Goal: Task Accomplishment & Management: Use online tool/utility

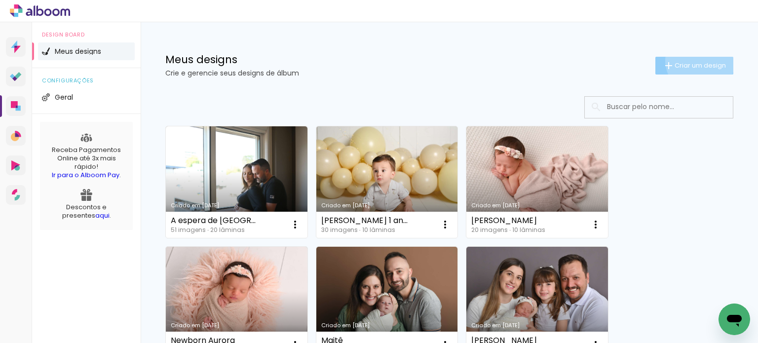
click at [691, 62] on span "Criar um design" at bounding box center [700, 65] width 51 height 6
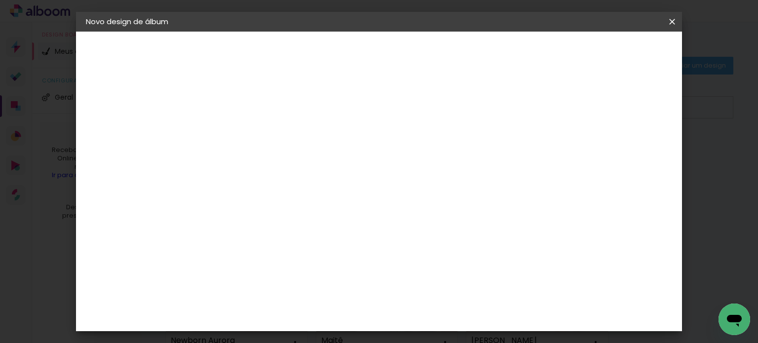
click at [247, 137] on input at bounding box center [247, 132] width 0 height 15
click at [247, 129] on input "Isabela" at bounding box center [247, 132] width 0 height 15
click at [247, 130] on input "Isabela" at bounding box center [247, 132] width 0 height 15
click at [247, 134] on input "Isabela" at bounding box center [247, 132] width 0 height 15
type input "[PERSON_NAME]"
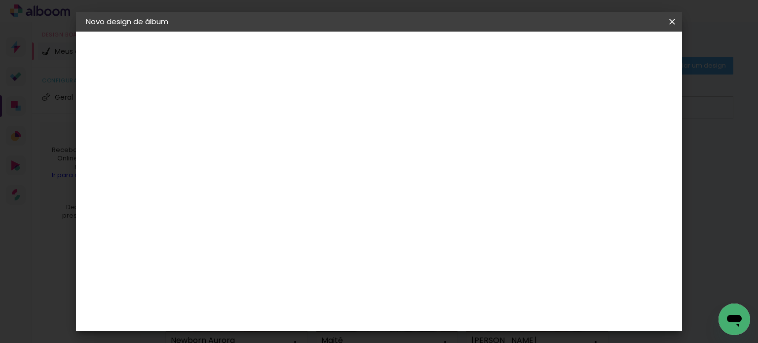
type paper-input "[PERSON_NAME]"
click at [0, 0] on slot "Avançar" at bounding box center [0, 0] width 0 height 0
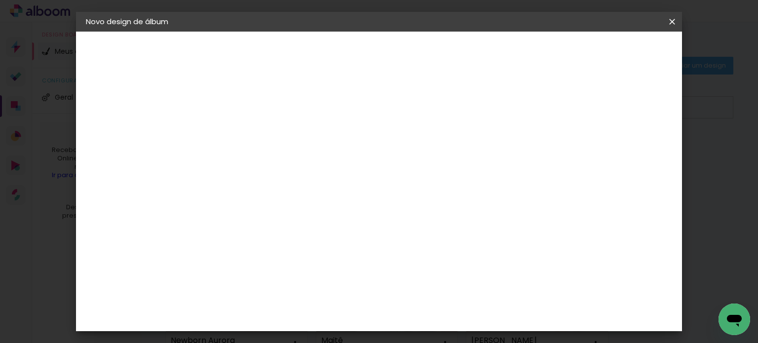
click at [286, 164] on input "text" at bounding box center [266, 171] width 38 height 15
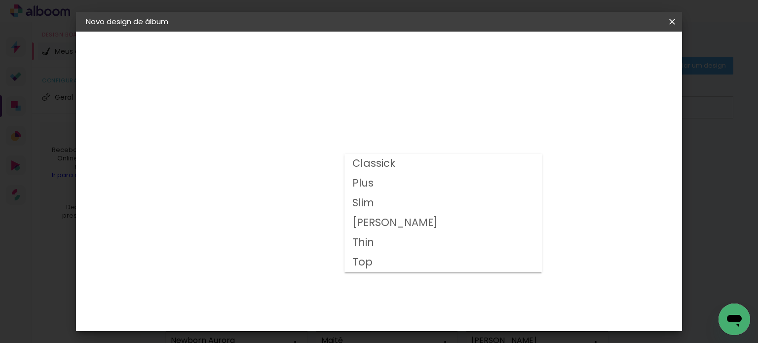
click at [375, 183] on paper-item "Plus" at bounding box center [442, 184] width 197 height 20
type input "Plus"
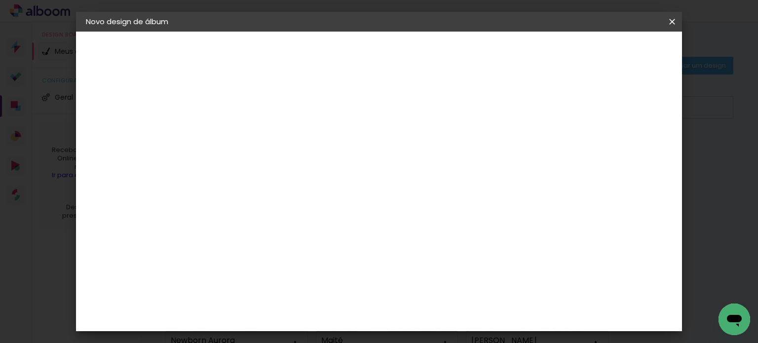
scroll to position [130, 0]
click at [314, 229] on span "30 × 30" at bounding box center [291, 239] width 46 height 20
click at [0, 0] on slot "Avançar" at bounding box center [0, 0] width 0 height 0
click at [483, 49] on span "Iniciar design" at bounding box center [460, 52] width 45 height 7
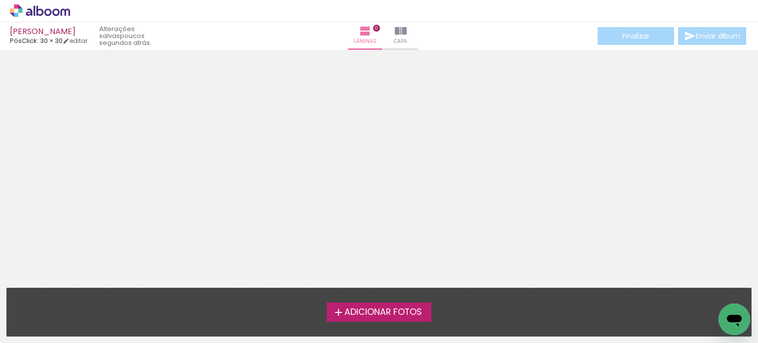
click at [383, 312] on span "Adicionar Fotos" at bounding box center [382, 312] width 77 height 9
click at [0, 0] on input "file" at bounding box center [0, 0] width 0 height 0
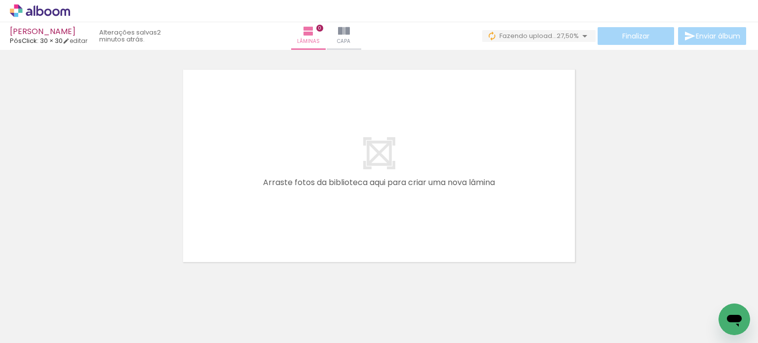
click at [123, 306] on div at bounding box center [99, 310] width 49 height 33
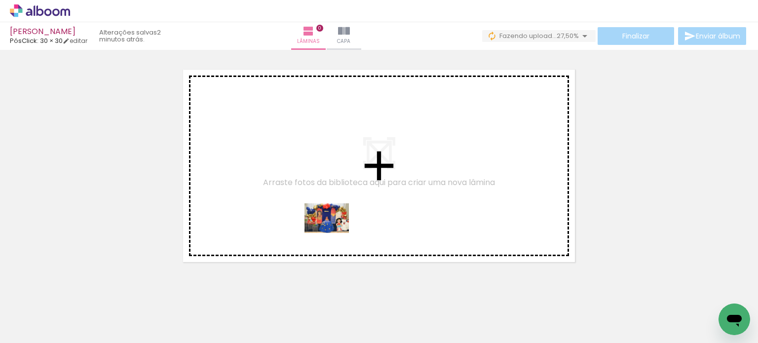
drag, startPoint x: 101, startPoint y: 319, endPoint x: 334, endPoint y: 233, distance: 248.7
click at [334, 233] on quentale-workspace at bounding box center [379, 171] width 758 height 343
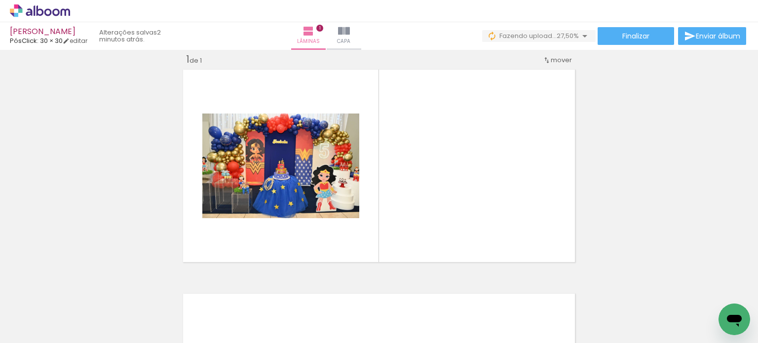
scroll to position [0, 314]
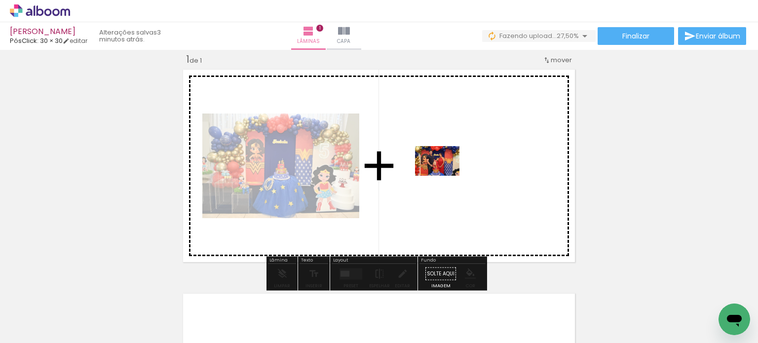
drag, startPoint x: 395, startPoint y: 312, endPoint x: 445, endPoint y: 176, distance: 145.3
click at [445, 176] on quentale-workspace at bounding box center [379, 171] width 758 height 343
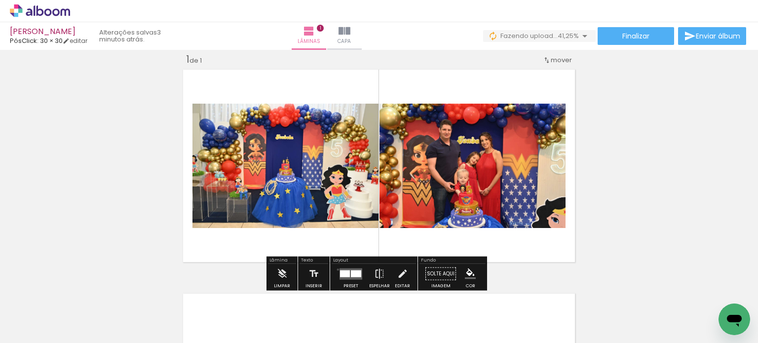
click at [338, 269] on div at bounding box center [351, 274] width 27 height 20
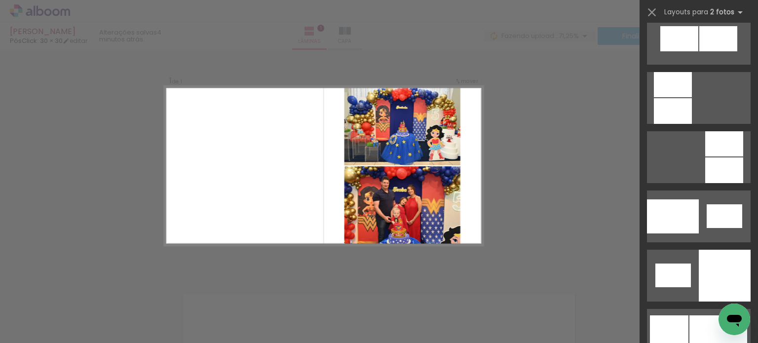
scroll to position [1086, 0]
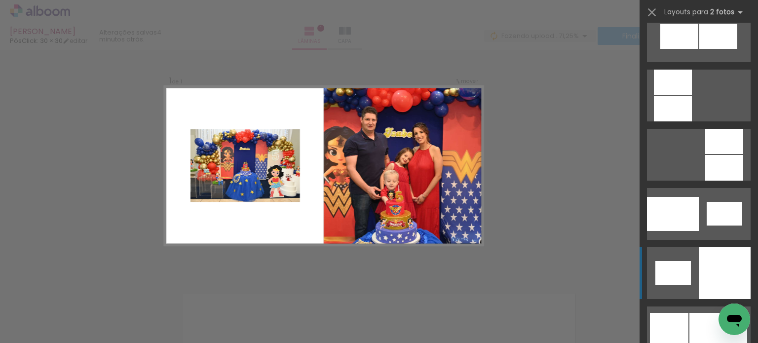
click at [708, 250] on div at bounding box center [725, 273] width 52 height 52
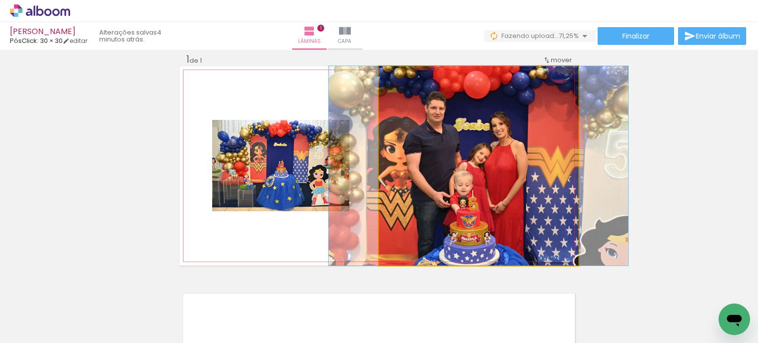
click at [468, 195] on quentale-photo at bounding box center [478, 165] width 199 height 199
click at [545, 208] on quentale-photo at bounding box center [478, 165] width 199 height 199
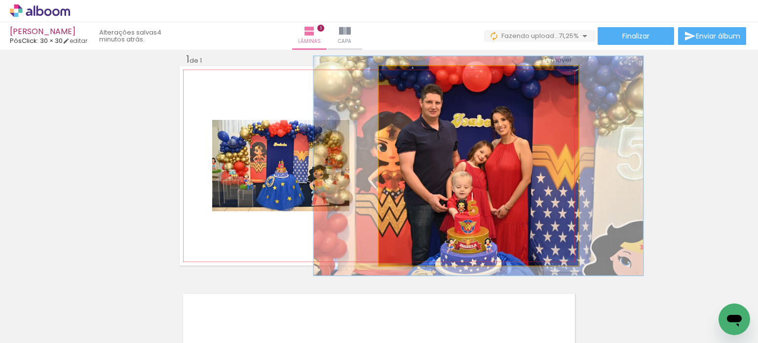
type paper-slider "110"
click at [401, 74] on div at bounding box center [405, 76] width 9 height 9
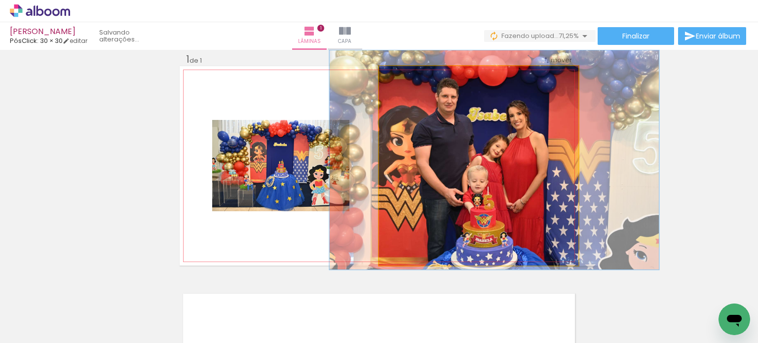
drag, startPoint x: 531, startPoint y: 173, endPoint x: 544, endPoint y: 167, distance: 14.3
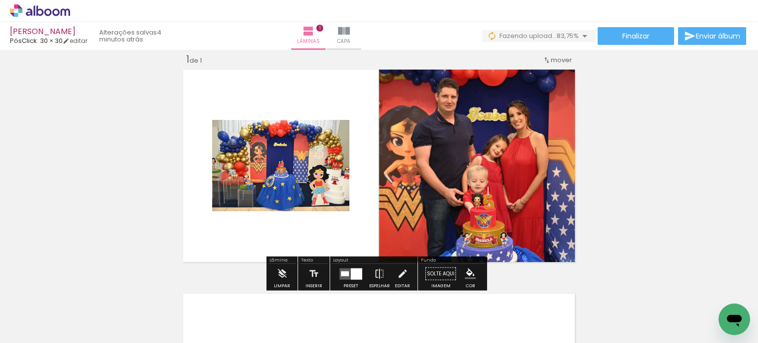
click at [315, 187] on quentale-photo at bounding box center [280, 165] width 137 height 91
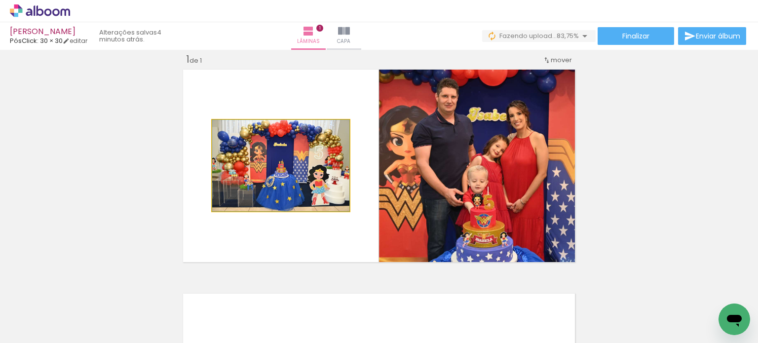
click at [318, 175] on quentale-photo at bounding box center [280, 165] width 137 height 91
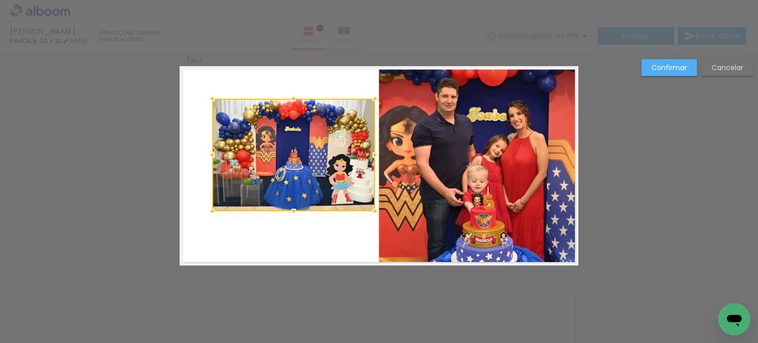
drag, startPoint x: 345, startPoint y: 119, endPoint x: 371, endPoint y: 98, distance: 33.3
click at [371, 98] on div at bounding box center [375, 99] width 20 height 20
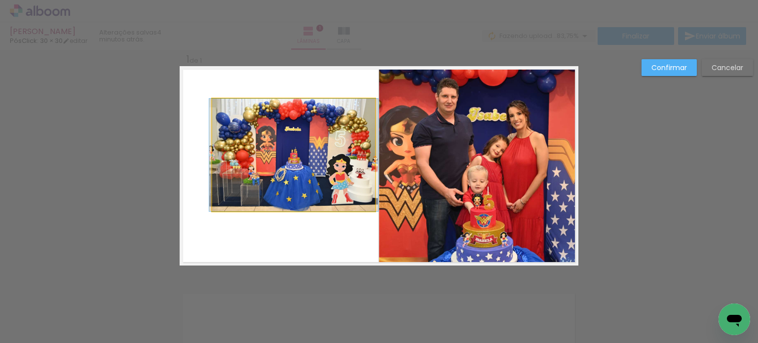
click at [225, 121] on quentale-photo at bounding box center [293, 155] width 163 height 113
click at [225, 121] on div at bounding box center [293, 155] width 163 height 113
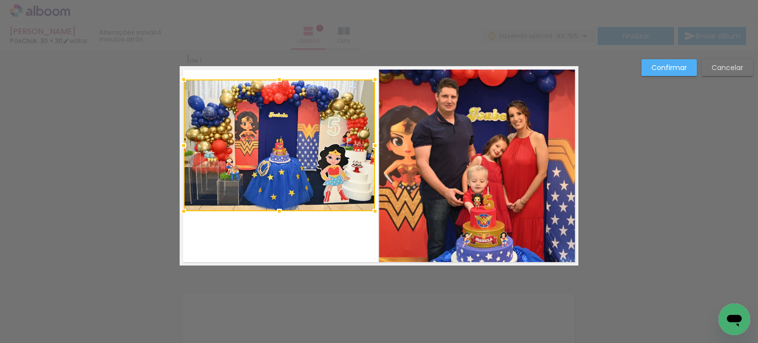
drag, startPoint x: 209, startPoint y: 99, endPoint x: 180, endPoint y: 79, distance: 34.9
click at [180, 79] on div at bounding box center [184, 80] width 20 height 20
click at [289, 175] on div at bounding box center [279, 145] width 191 height 132
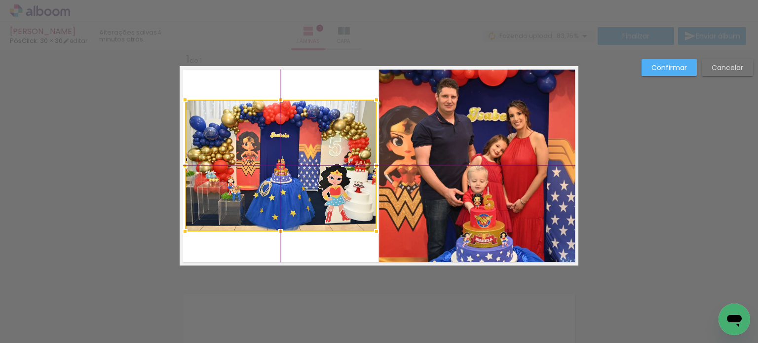
drag, startPoint x: 289, startPoint y: 175, endPoint x: 284, endPoint y: 189, distance: 14.4
click at [284, 189] on div at bounding box center [280, 166] width 191 height 132
click at [611, 176] on div "Confirmar Cancelar" at bounding box center [379, 274] width 758 height 472
click at [0, 0] on slot "Confirmar" at bounding box center [0, 0] width 0 height 0
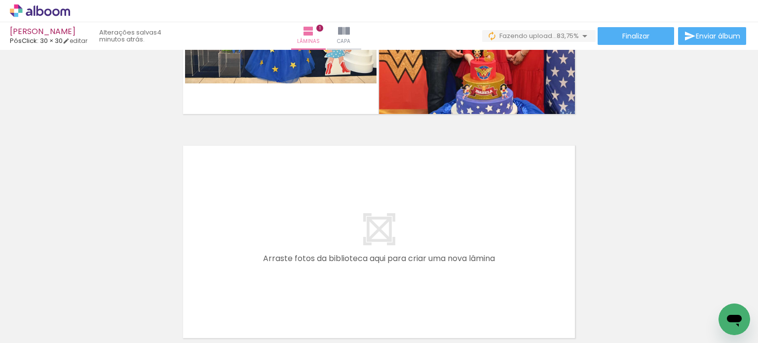
scroll to position [0, 36]
click at [182, 319] on div at bounding box center [173, 309] width 33 height 49
click at [229, 319] on div at bounding box center [228, 309] width 33 height 49
click at [182, 318] on div at bounding box center [173, 309] width 33 height 49
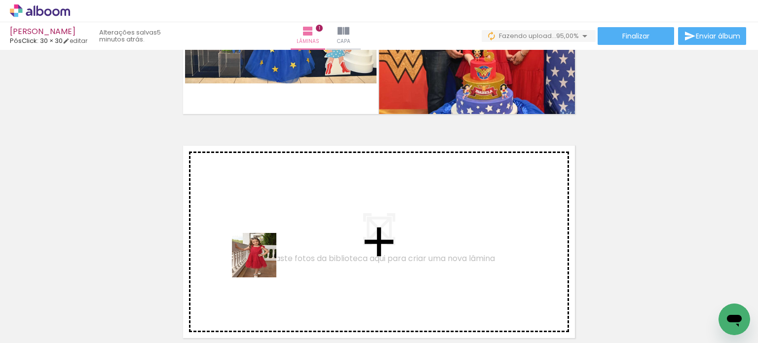
drag, startPoint x: 180, startPoint y: 315, endPoint x: 293, endPoint y: 246, distance: 132.9
click at [293, 246] on quentale-workspace at bounding box center [379, 171] width 758 height 343
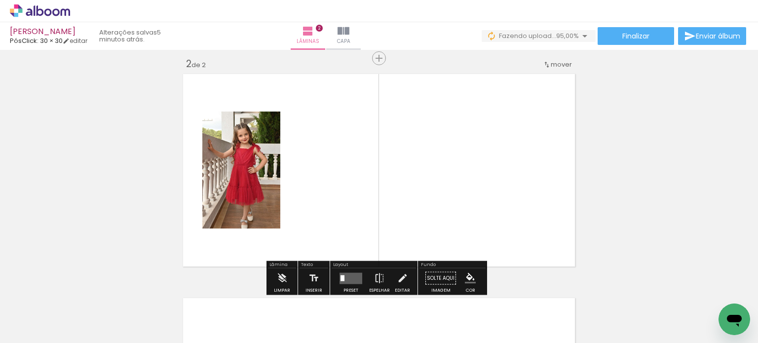
scroll to position [236, 0]
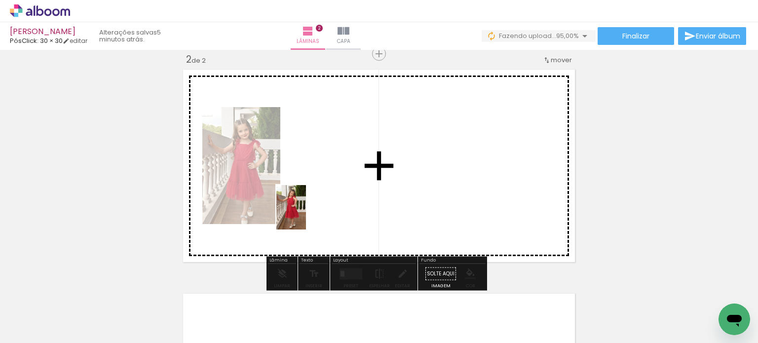
drag, startPoint x: 239, startPoint y: 317, endPoint x: 330, endPoint y: 186, distance: 160.3
click at [330, 186] on quentale-workspace at bounding box center [379, 171] width 758 height 343
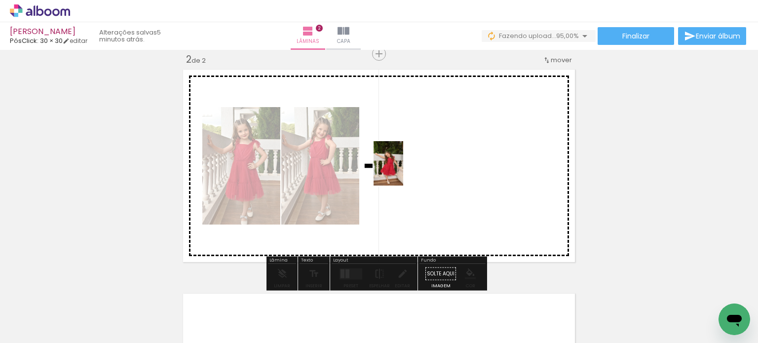
drag, startPoint x: 279, startPoint y: 311, endPoint x: 403, endPoint y: 171, distance: 187.4
click at [403, 171] on quentale-workspace at bounding box center [379, 171] width 758 height 343
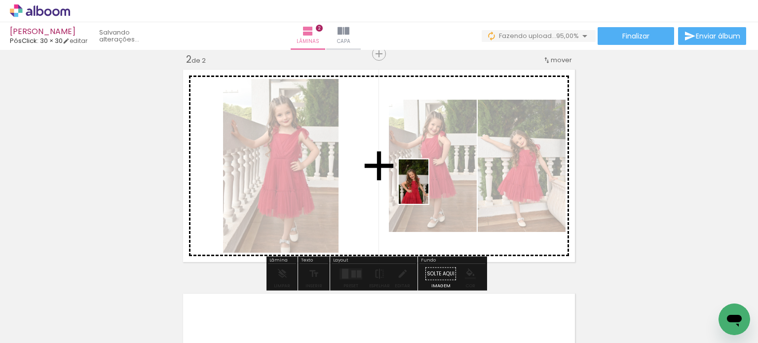
drag, startPoint x: 339, startPoint y: 323, endPoint x: 428, endPoint y: 189, distance: 161.1
click at [428, 189] on quentale-workspace at bounding box center [379, 171] width 758 height 343
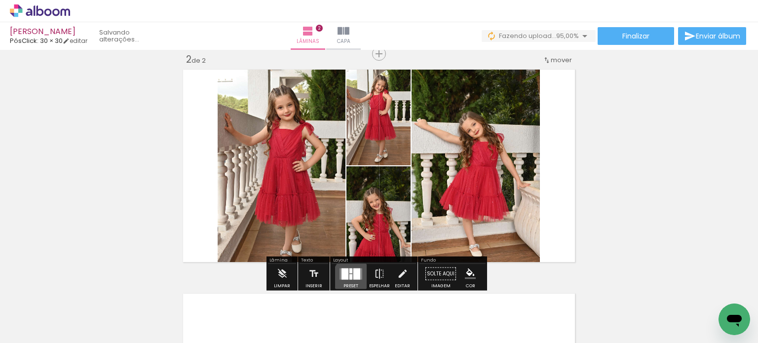
drag, startPoint x: 353, startPoint y: 278, endPoint x: 359, endPoint y: 275, distance: 6.6
click at [353, 277] on div at bounding box center [356, 273] width 7 height 11
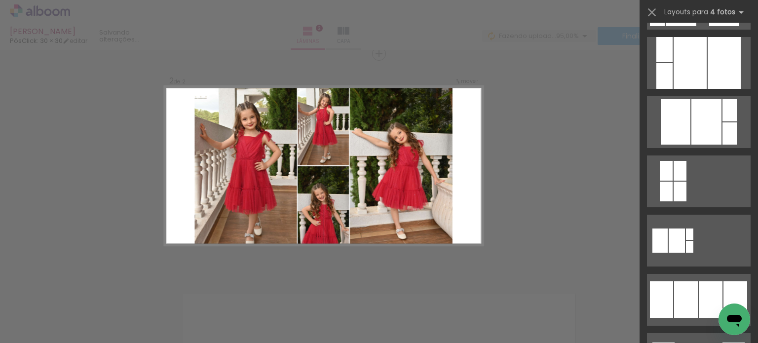
scroll to position [543, 0]
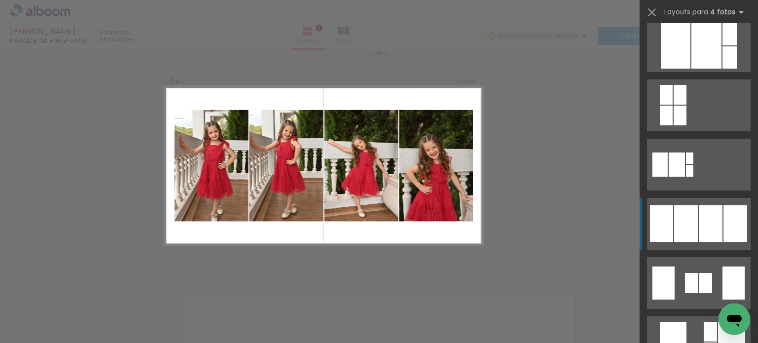
click at [699, 218] on div at bounding box center [711, 223] width 24 height 37
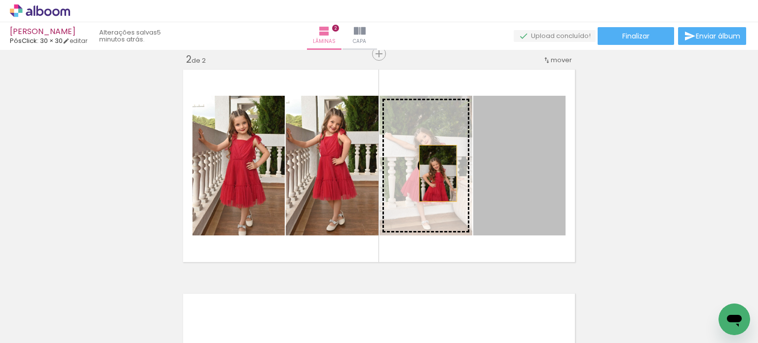
drag, startPoint x: 528, startPoint y: 189, endPoint x: 434, endPoint y: 173, distance: 95.0
click at [0, 0] on slot at bounding box center [0, 0] width 0 height 0
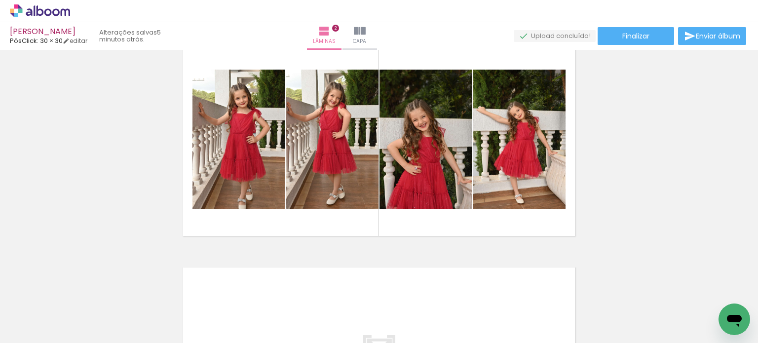
scroll to position [335, 0]
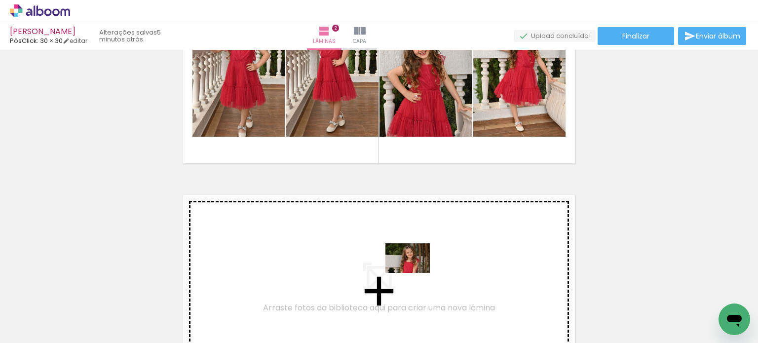
drag, startPoint x: 405, startPoint y: 320, endPoint x: 420, endPoint y: 249, distance: 72.7
click at [420, 249] on quentale-workspace at bounding box center [379, 171] width 758 height 343
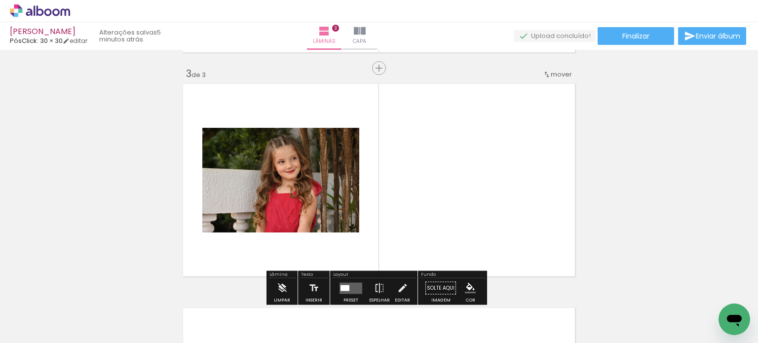
scroll to position [460, 0]
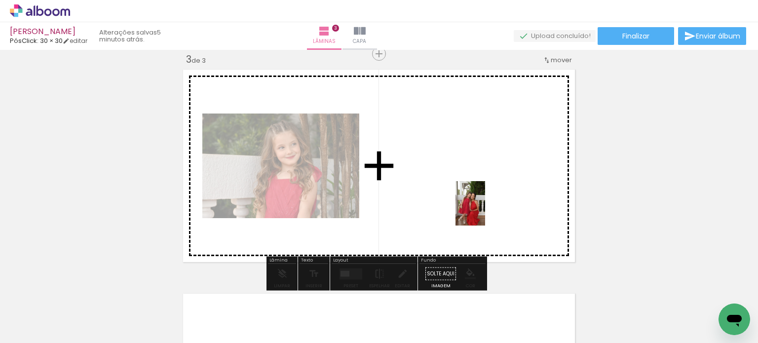
drag, startPoint x: 458, startPoint y: 315, endPoint x: 486, endPoint y: 207, distance: 111.6
click at [486, 207] on quentale-workspace at bounding box center [379, 171] width 758 height 343
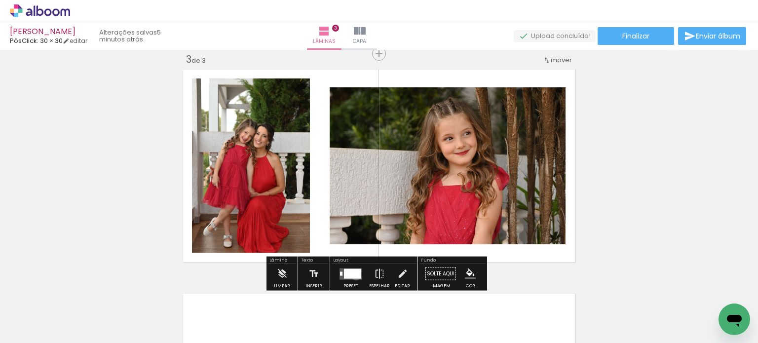
click at [354, 275] on div at bounding box center [352, 273] width 17 height 10
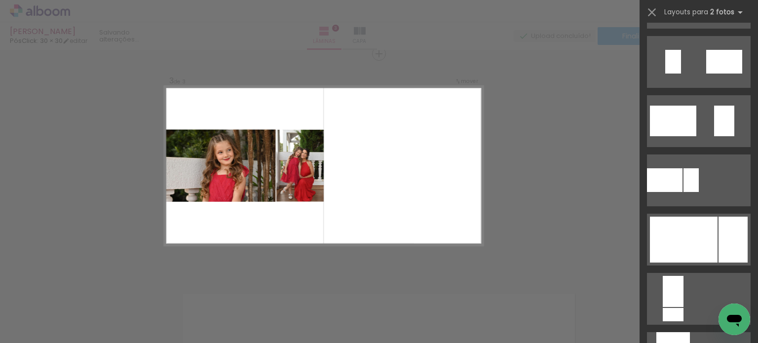
scroll to position [296, 0]
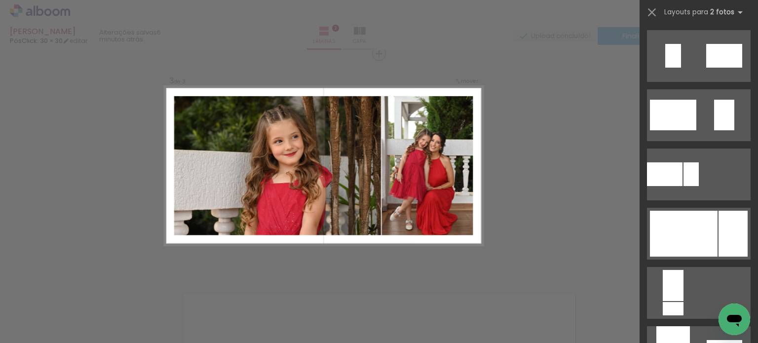
click at [725, 239] on div at bounding box center [733, 234] width 29 height 46
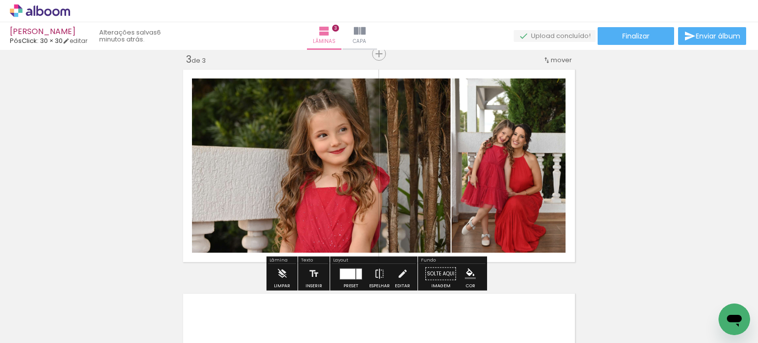
click at [607, 130] on div "Inserir lâmina 1 de 3 Inserir lâmina 2 de 3 Inserir lâmina 3 de 3" at bounding box center [379, 41] width 758 height 897
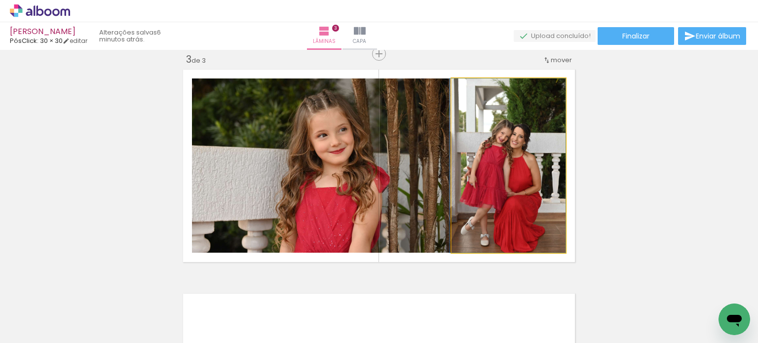
drag, startPoint x: 533, startPoint y: 227, endPoint x: 515, endPoint y: 197, distance: 34.6
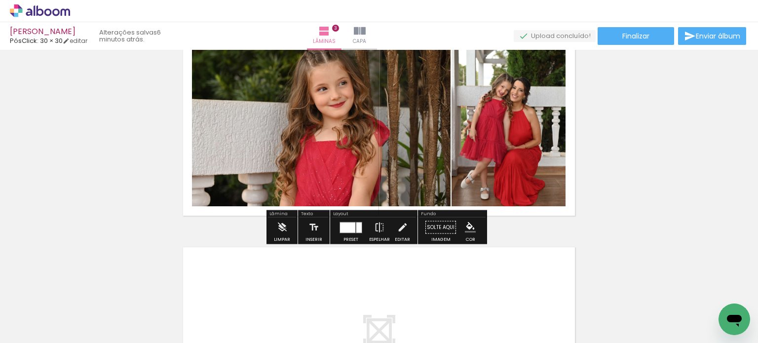
scroll to position [510, 0]
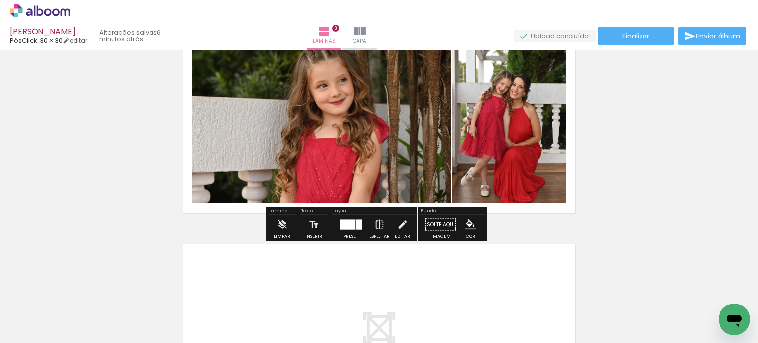
click at [378, 223] on iron-icon at bounding box center [379, 225] width 11 height 20
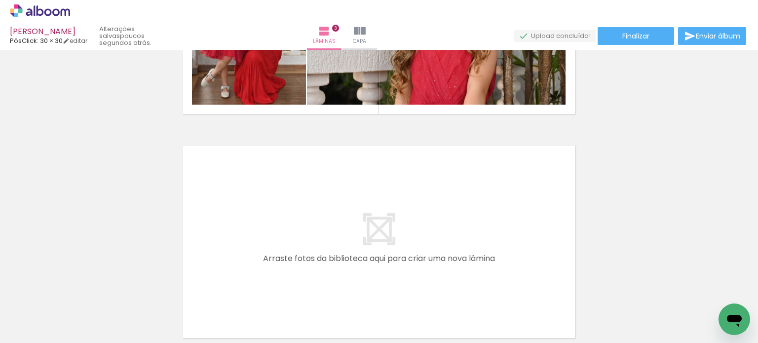
scroll to position [0, 625]
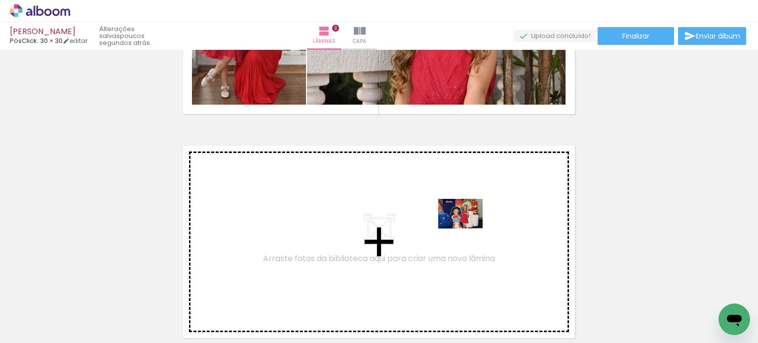
drag, startPoint x: 530, startPoint y: 316, endPoint x: 462, endPoint y: 222, distance: 116.7
click at [462, 222] on quentale-workspace at bounding box center [379, 171] width 758 height 343
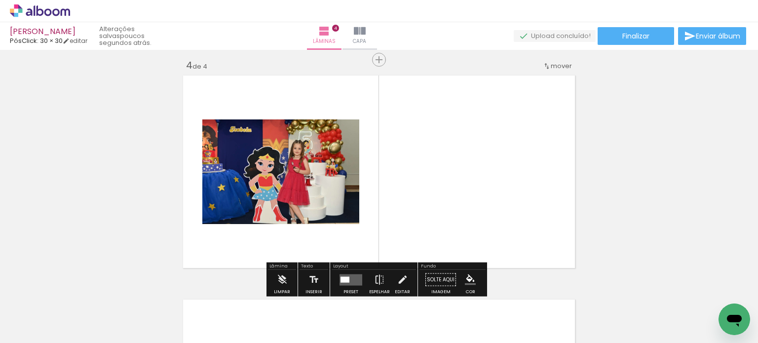
scroll to position [685, 0]
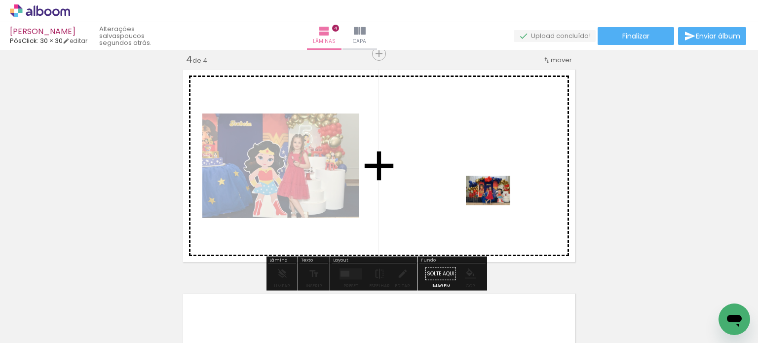
drag, startPoint x: 583, startPoint y: 319, endPoint x: 495, endPoint y: 205, distance: 143.6
click at [495, 205] on quentale-workspace at bounding box center [379, 171] width 758 height 343
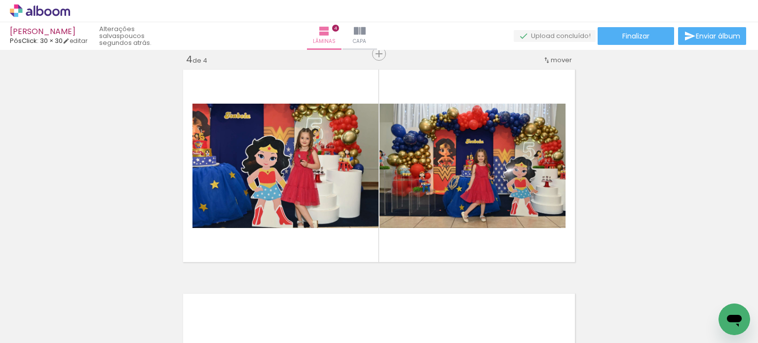
scroll to position [0, 51]
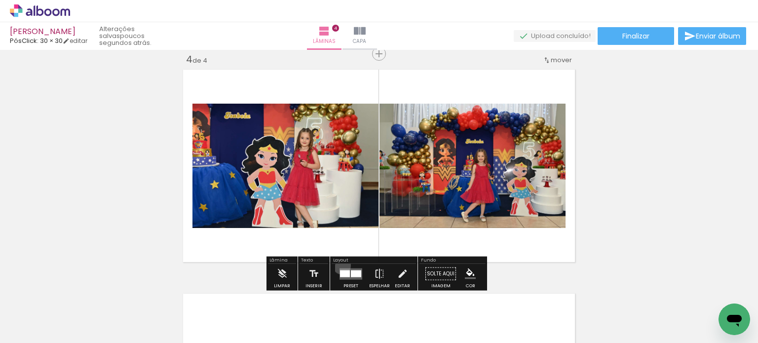
click at [340, 265] on div at bounding box center [351, 274] width 27 height 20
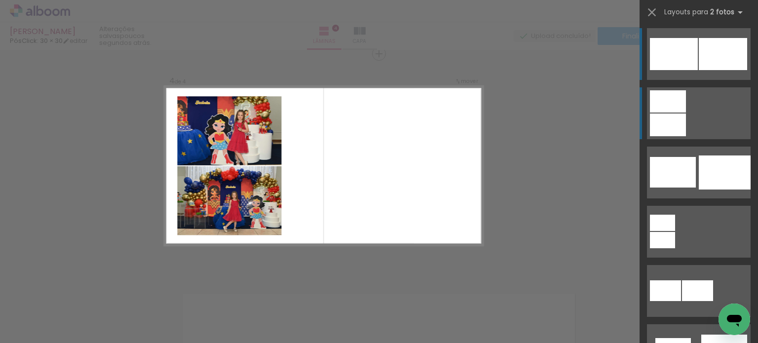
scroll to position [0, 0]
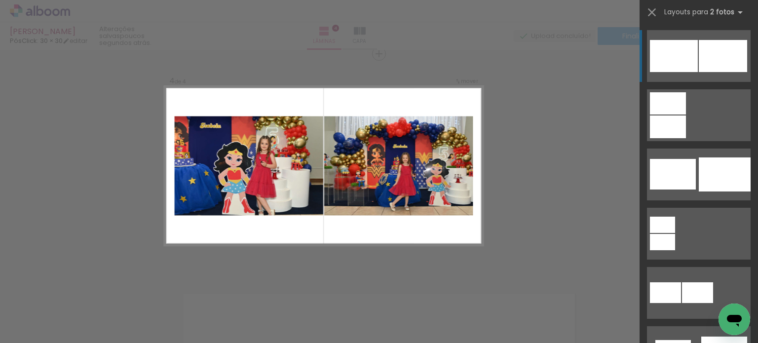
click at [715, 61] on div at bounding box center [723, 56] width 48 height 32
click at [707, 44] on div at bounding box center [723, 56] width 48 height 32
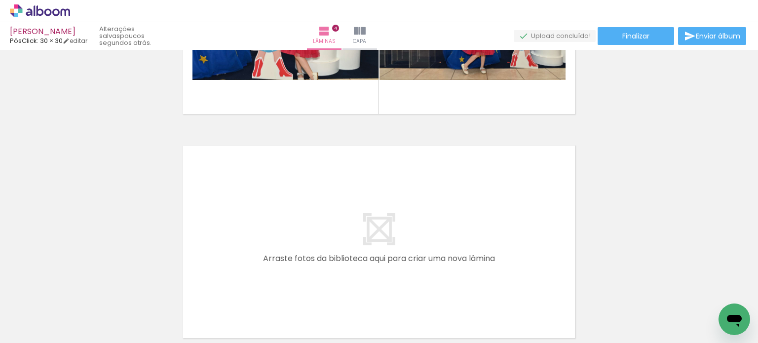
scroll to position [0, 1625]
click at [581, 311] on div at bounding box center [574, 310] width 49 height 33
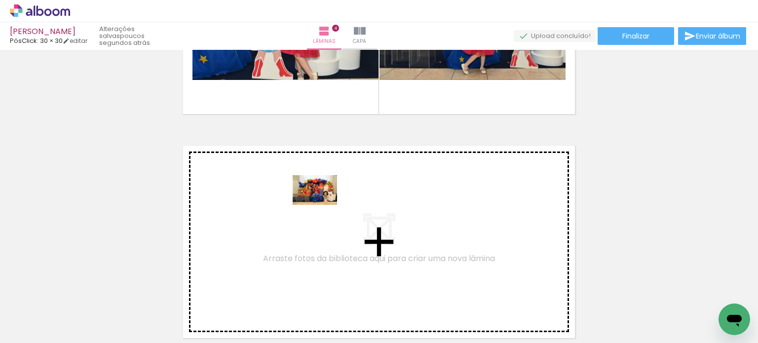
drag, startPoint x: 587, startPoint y: 319, endPoint x: 322, endPoint y: 205, distance: 288.0
click at [322, 205] on quentale-workspace at bounding box center [379, 171] width 758 height 343
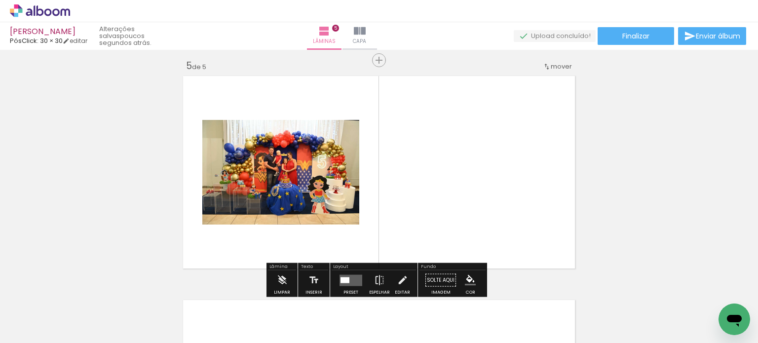
scroll to position [909, 0]
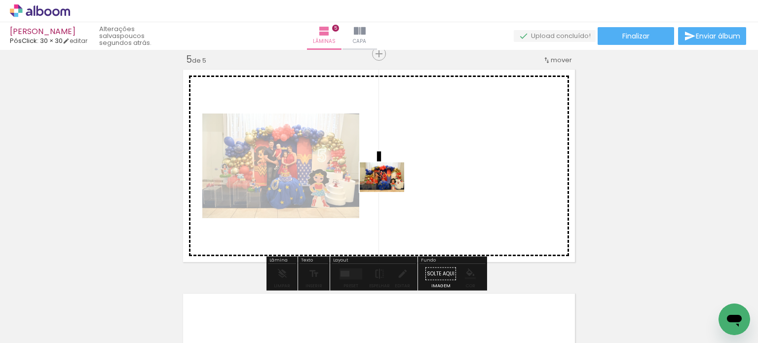
drag, startPoint x: 628, startPoint y: 319, endPoint x: 389, endPoint y: 192, distance: 270.0
click at [389, 192] on quentale-workspace at bounding box center [379, 171] width 758 height 343
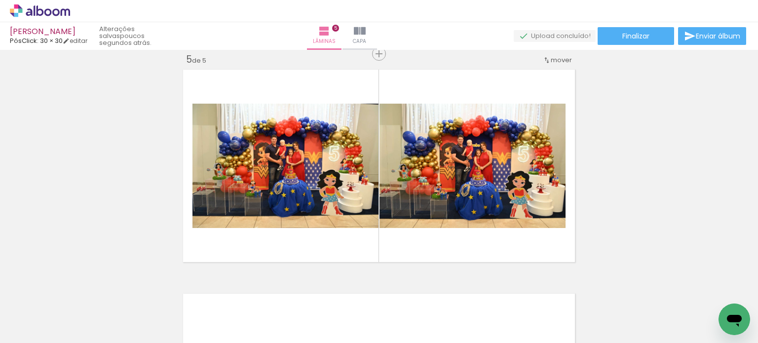
scroll to position [0, 13]
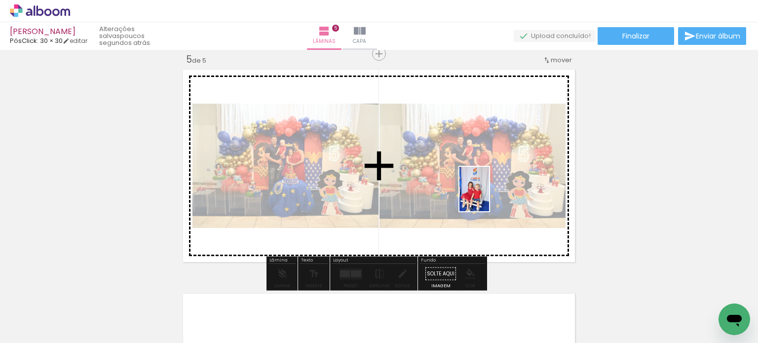
drag, startPoint x: 151, startPoint y: 316, endPoint x: 489, endPoint y: 195, distance: 358.9
click at [489, 195] on quentale-workspace at bounding box center [379, 171] width 758 height 343
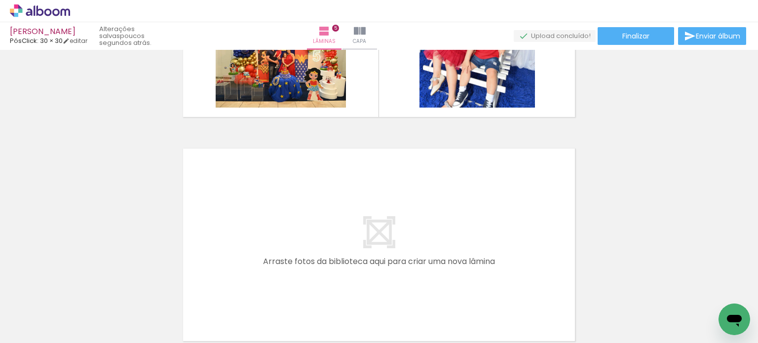
scroll to position [1057, 0]
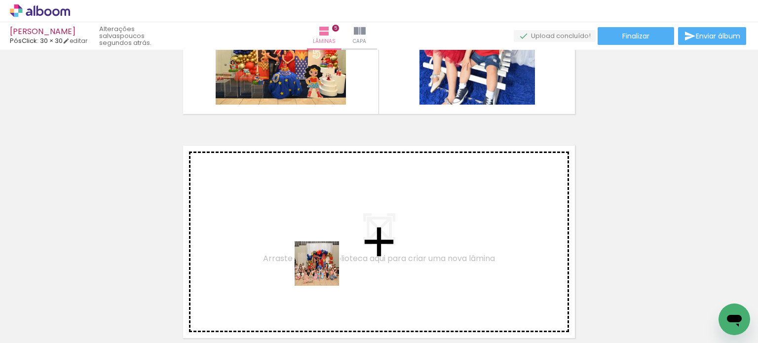
drag, startPoint x: 333, startPoint y: 315, endPoint x: 312, endPoint y: 244, distance: 74.5
click at [312, 244] on quentale-workspace at bounding box center [379, 171] width 758 height 343
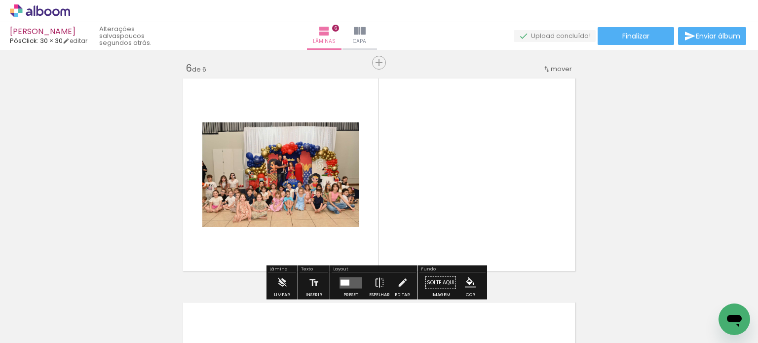
scroll to position [1133, 0]
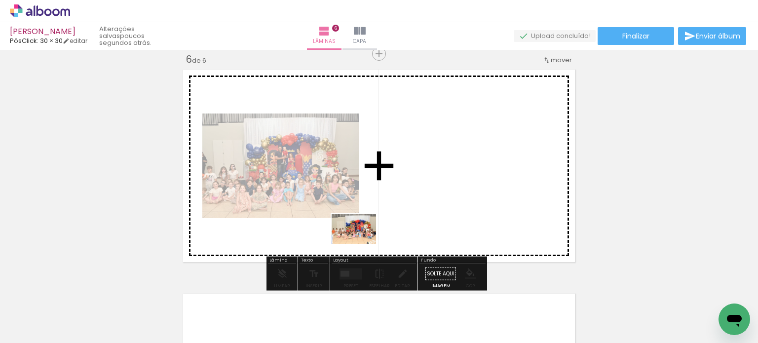
drag, startPoint x: 394, startPoint y: 327, endPoint x: 355, endPoint y: 234, distance: 100.5
click at [355, 234] on quentale-workspace at bounding box center [379, 171] width 758 height 343
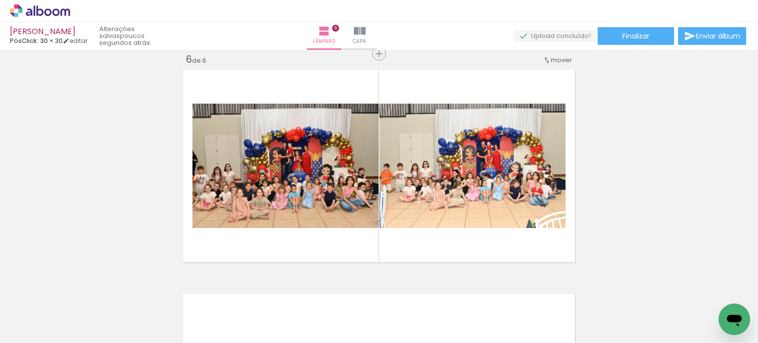
scroll to position [0, 1414]
drag, startPoint x: 259, startPoint y: 294, endPoint x: 285, endPoint y: 248, distance: 52.8
click at [283, 240] on quentale-workspace at bounding box center [379, 171] width 758 height 343
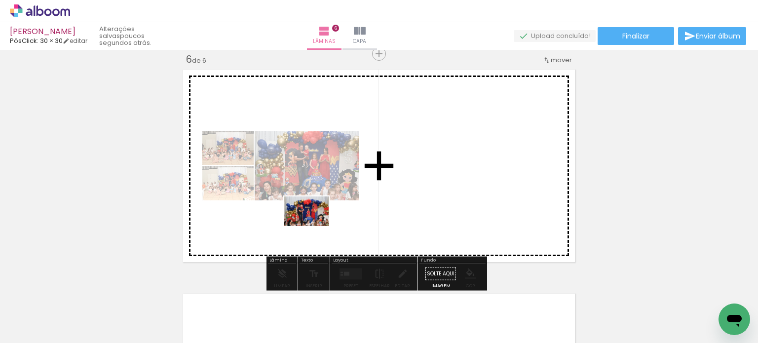
drag, startPoint x: 295, startPoint y: 316, endPoint x: 316, endPoint y: 232, distance: 87.0
click at [314, 225] on quentale-workspace at bounding box center [379, 171] width 758 height 343
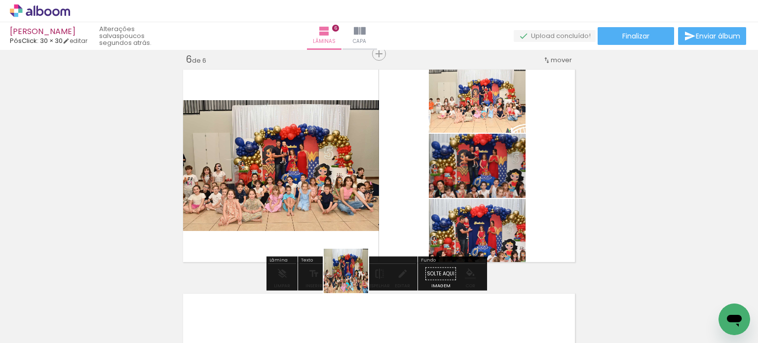
drag, startPoint x: 353, startPoint y: 298, endPoint x: 358, endPoint y: 228, distance: 70.7
click at [358, 228] on quentale-workspace at bounding box center [379, 171] width 758 height 343
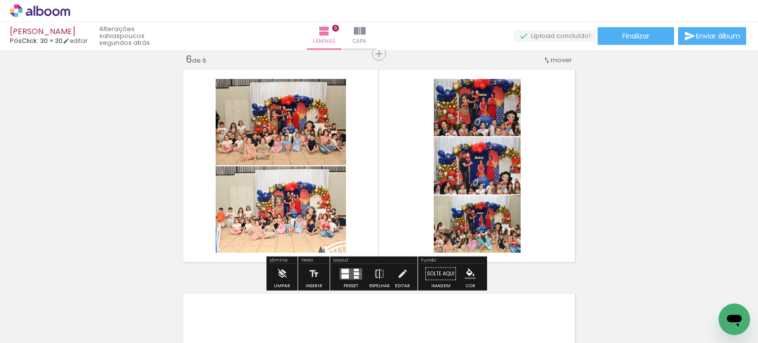
click at [357, 273] on quentale-layouter at bounding box center [351, 273] width 23 height 11
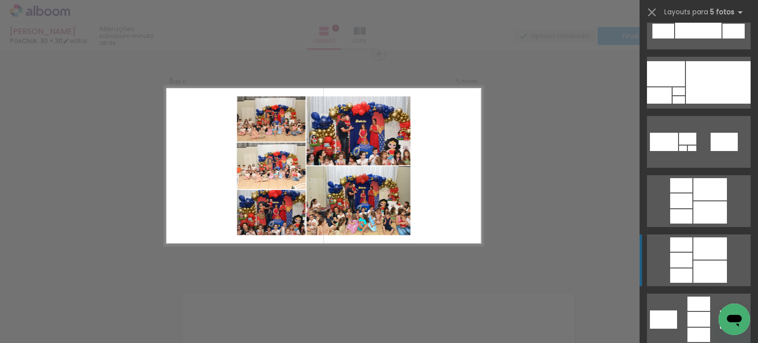
scroll to position [0, 0]
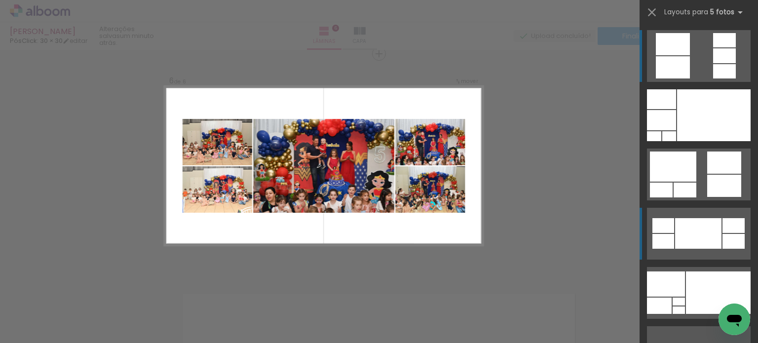
click at [711, 240] on div at bounding box center [698, 233] width 46 height 31
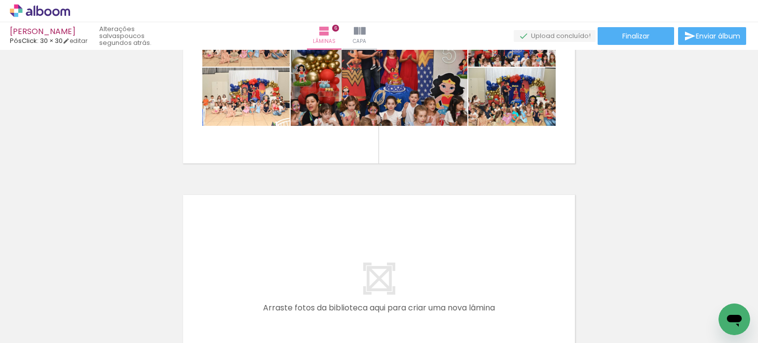
scroll to position [0, 1627]
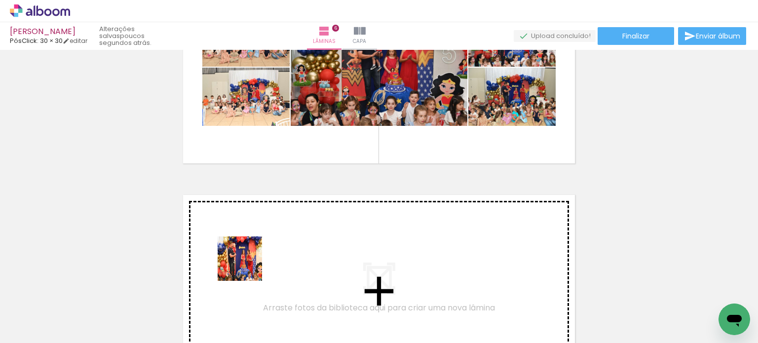
drag, startPoint x: 216, startPoint y: 294, endPoint x: 255, endPoint y: 291, distance: 39.1
click at [257, 250] on quentale-workspace at bounding box center [379, 171] width 758 height 343
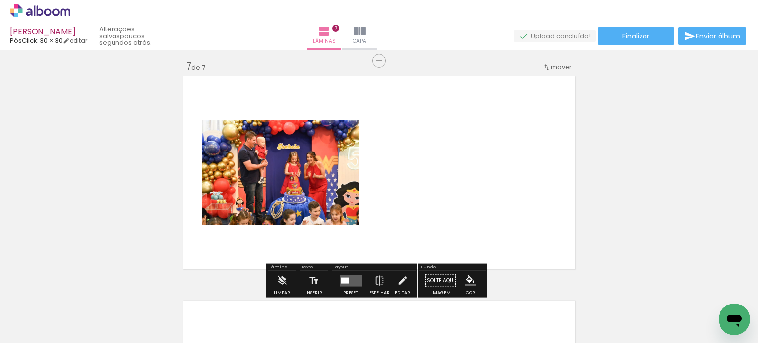
scroll to position [1357, 0]
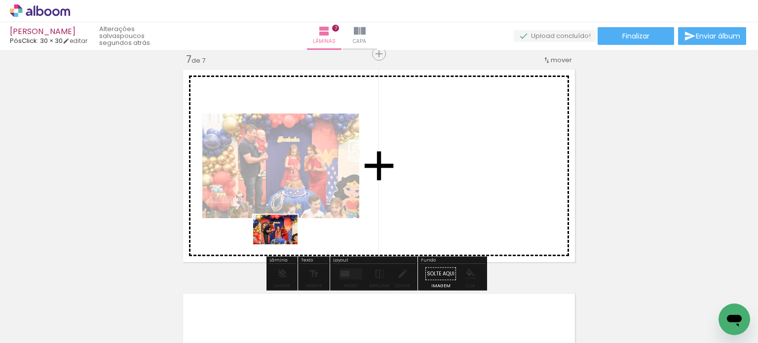
drag, startPoint x: 255, startPoint y: 314, endPoint x: 291, endPoint y: 223, distance: 98.2
click at [292, 221] on quentale-workspace at bounding box center [379, 171] width 758 height 343
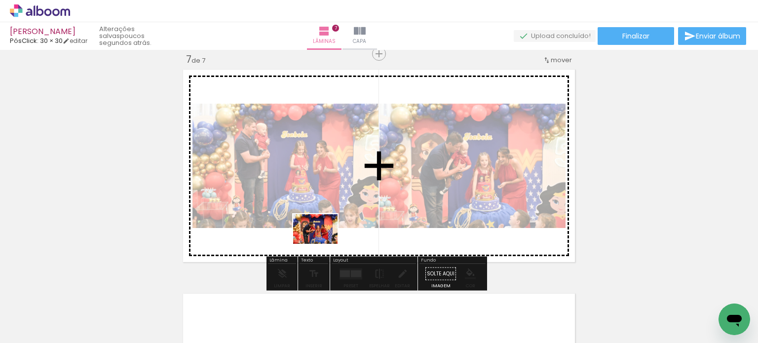
drag, startPoint x: 283, startPoint y: 313, endPoint x: 326, endPoint y: 221, distance: 101.6
click at [325, 222] on quentale-workspace at bounding box center [379, 171] width 758 height 343
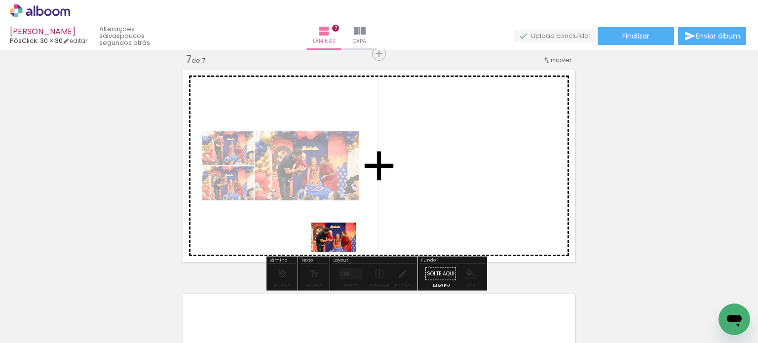
drag, startPoint x: 341, startPoint y: 318, endPoint x: 340, endPoint y: 246, distance: 71.6
click at [340, 246] on quentale-workspace at bounding box center [379, 171] width 758 height 343
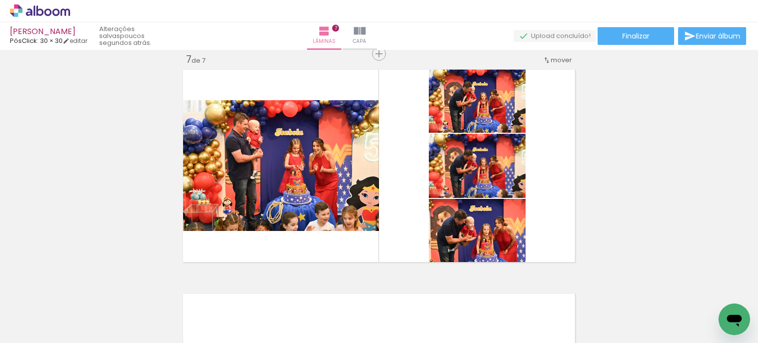
click at [332, 284] on paper-icon-button at bounding box center [329, 290] width 12 height 12
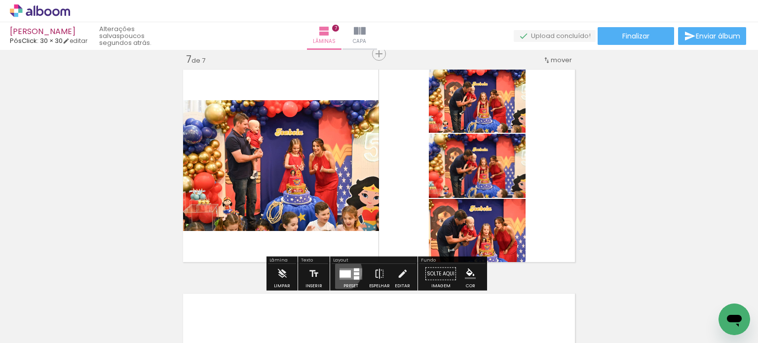
click at [340, 270] on div at bounding box center [345, 273] width 11 height 7
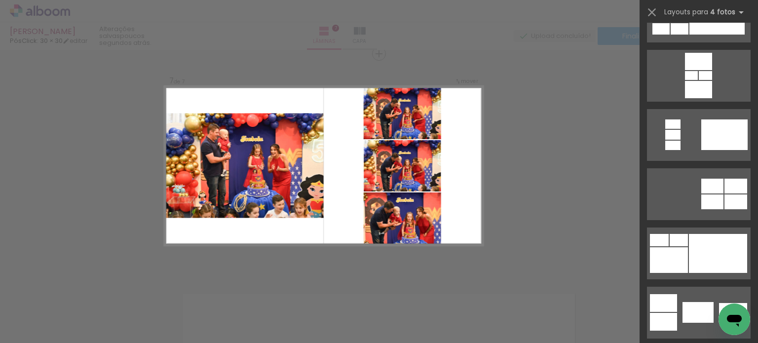
scroll to position [0, 0]
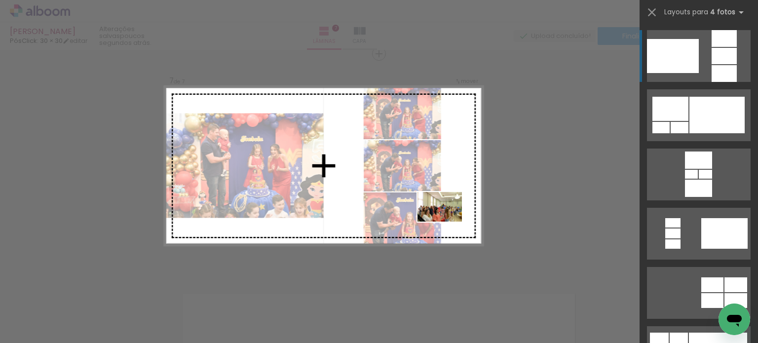
drag, startPoint x: 407, startPoint y: 322, endPoint x: 447, endPoint y: 222, distance: 107.9
click at [447, 222] on quentale-workspace at bounding box center [379, 171] width 758 height 343
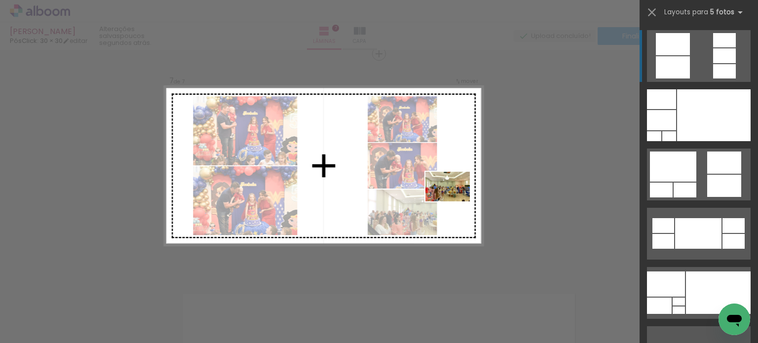
drag, startPoint x: 454, startPoint y: 284, endPoint x: 455, endPoint y: 201, distance: 82.4
click at [455, 201] on quentale-workspace at bounding box center [379, 171] width 758 height 343
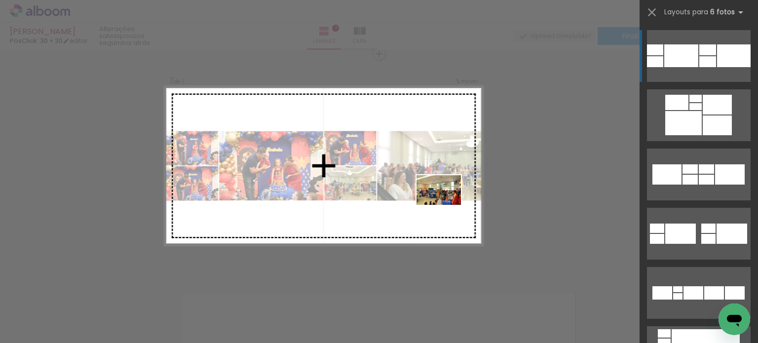
drag, startPoint x: 510, startPoint y: 321, endPoint x: 446, endPoint y: 195, distance: 141.5
click at [446, 195] on quentale-workspace at bounding box center [379, 171] width 758 height 343
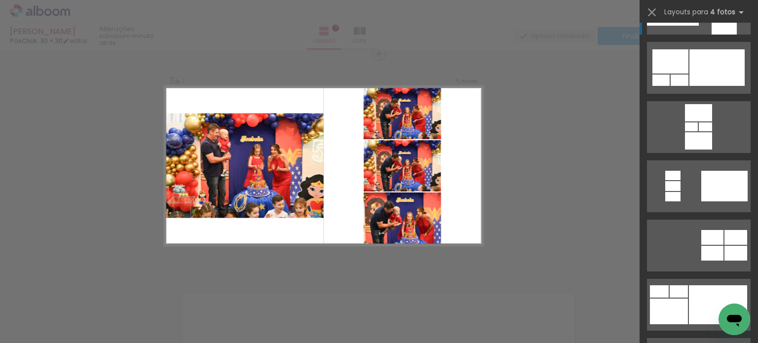
scroll to position [49, 0]
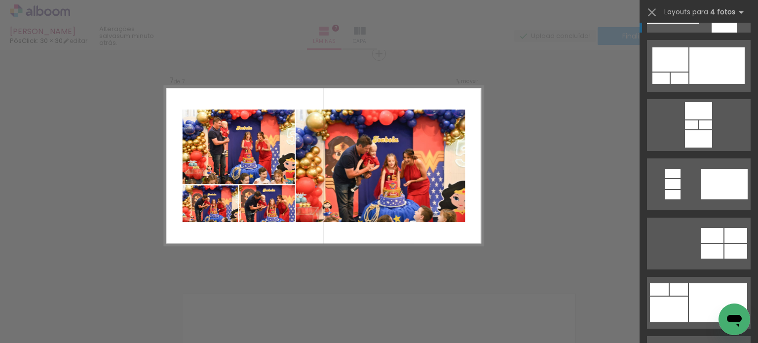
click at [726, 71] on div at bounding box center [716, 65] width 55 height 37
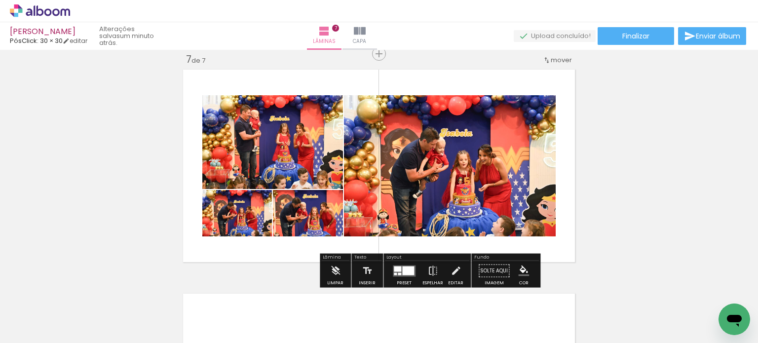
click at [413, 137] on quentale-photo at bounding box center [450, 165] width 212 height 141
click at [430, 140] on quentale-photo at bounding box center [450, 165] width 212 height 141
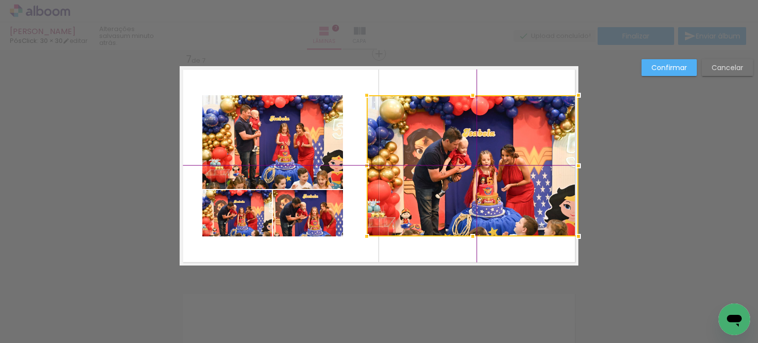
drag, startPoint x: 430, startPoint y: 140, endPoint x: 460, endPoint y: 139, distance: 30.1
click at [460, 139] on div at bounding box center [473, 165] width 212 height 141
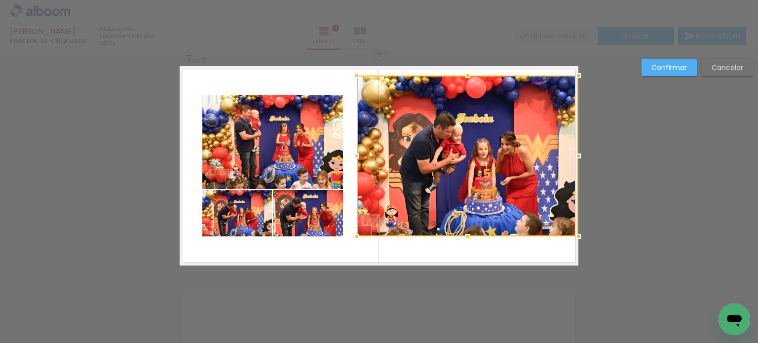
drag, startPoint x: 365, startPoint y: 92, endPoint x: 347, endPoint y: 74, distance: 25.5
click at [347, 74] on div at bounding box center [357, 76] width 20 height 20
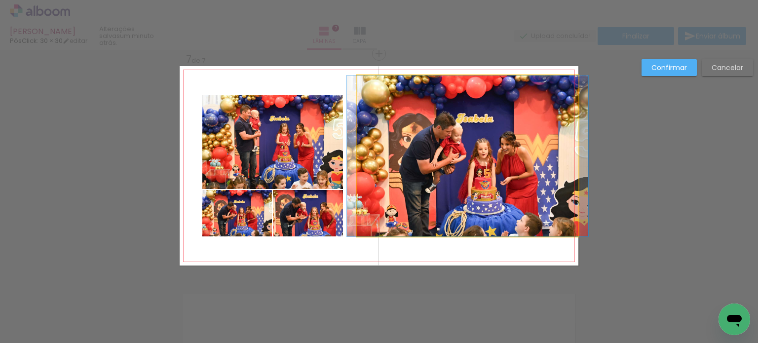
click at [375, 217] on quentale-photo at bounding box center [468, 156] width 222 height 161
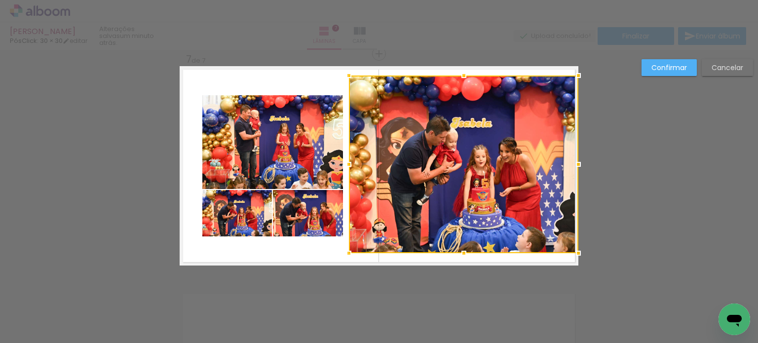
drag, startPoint x: 351, startPoint y: 236, endPoint x: 343, endPoint y: 253, distance: 18.5
click at [343, 253] on div at bounding box center [349, 253] width 20 height 20
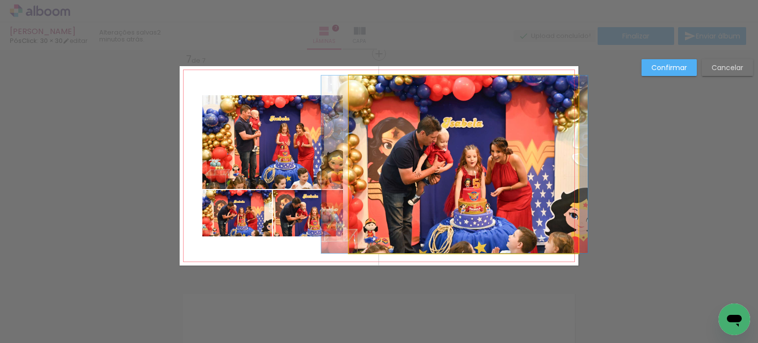
drag, startPoint x: 518, startPoint y: 229, endPoint x: 509, endPoint y: 227, distance: 9.1
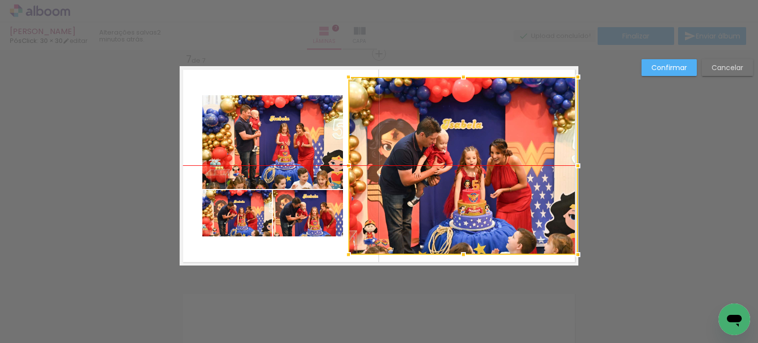
click at [523, 225] on div at bounding box center [462, 166] width 229 height 178
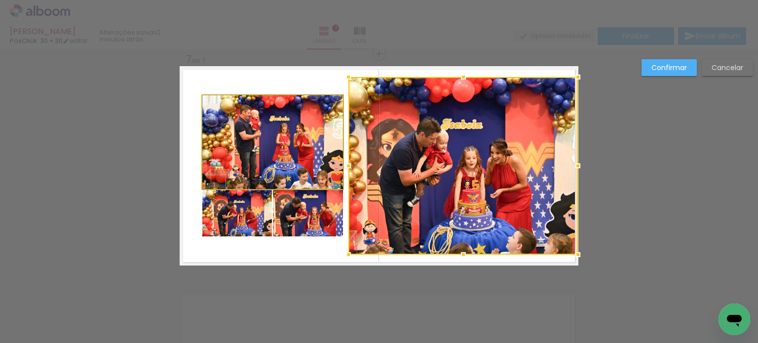
click at [316, 170] on quentale-photo at bounding box center [272, 142] width 141 height 94
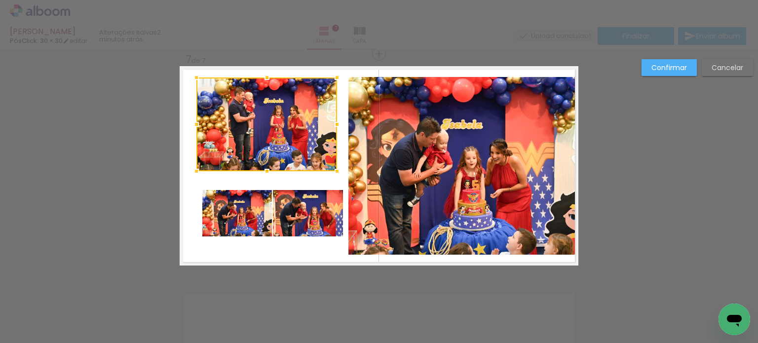
drag, startPoint x: 305, startPoint y: 168, endPoint x: 299, endPoint y: 150, distance: 18.7
click at [299, 150] on div at bounding box center [266, 124] width 141 height 94
drag, startPoint x: 240, startPoint y: 225, endPoint x: 234, endPoint y: 218, distance: 9.1
click at [240, 229] on quentale-photo at bounding box center [237, 213] width 70 height 46
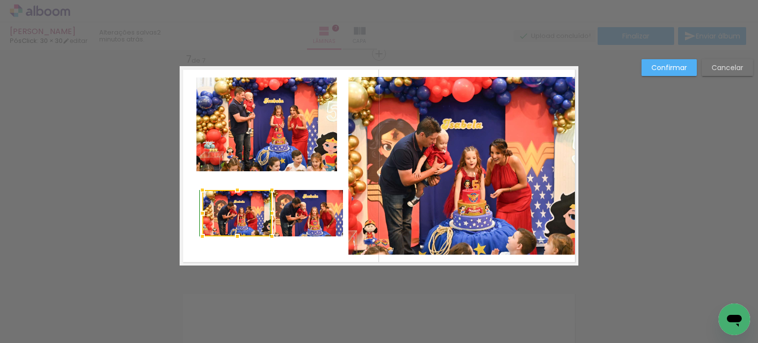
drag, startPoint x: 240, startPoint y: 229, endPoint x: 231, endPoint y: 229, distance: 8.9
click at [231, 229] on div at bounding box center [238, 237] width 20 height 20
drag, startPoint x: 234, startPoint y: 223, endPoint x: 227, endPoint y: 218, distance: 9.3
click at [227, 218] on div at bounding box center [237, 213] width 70 height 46
click at [243, 205] on div at bounding box center [237, 213] width 70 height 46
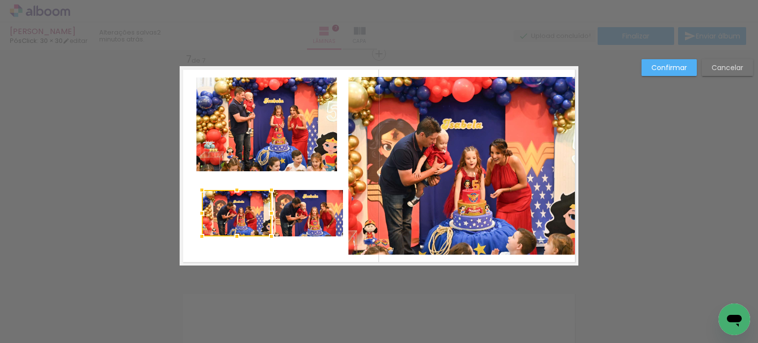
click at [279, 181] on quentale-layouter at bounding box center [379, 165] width 399 height 199
click at [267, 204] on quentale-photo at bounding box center [237, 213] width 70 height 46
click at [262, 207] on div at bounding box center [272, 213] width 20 height 20
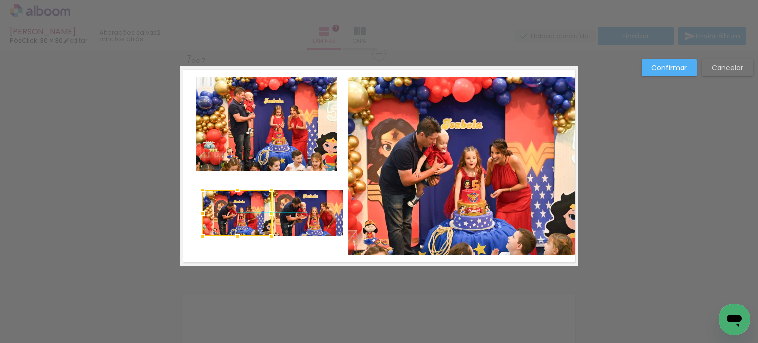
drag, startPoint x: 244, startPoint y: 211, endPoint x: 238, endPoint y: 207, distance: 7.1
click at [238, 207] on div at bounding box center [237, 213] width 70 height 46
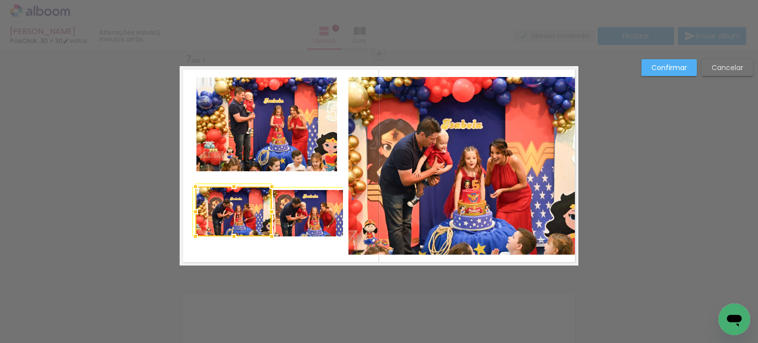
drag, startPoint x: 199, startPoint y: 190, endPoint x: 190, endPoint y: 184, distance: 11.4
click at [190, 184] on div at bounding box center [196, 187] width 20 height 20
click at [329, 228] on quentale-photo at bounding box center [308, 213] width 70 height 46
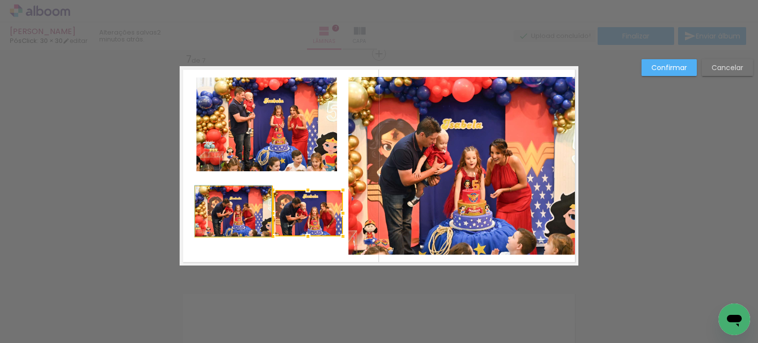
drag, startPoint x: 252, startPoint y: 226, endPoint x: 247, endPoint y: 225, distance: 5.0
click at [307, 214] on quentale-photo at bounding box center [308, 213] width 70 height 46
click at [307, 214] on div at bounding box center [308, 213] width 70 height 46
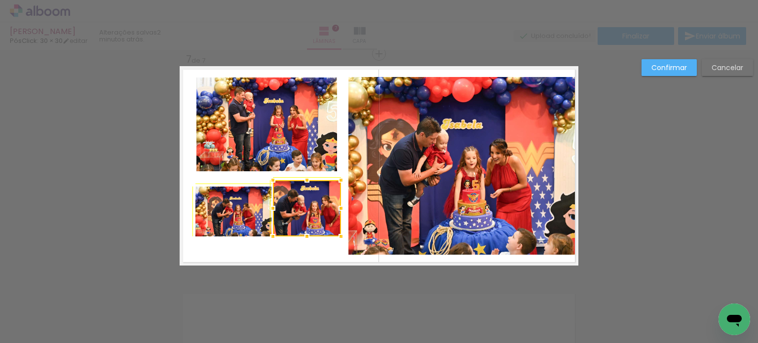
click at [339, 187] on div at bounding box center [341, 180] width 20 height 20
click at [255, 215] on quentale-photo at bounding box center [233, 212] width 76 height 50
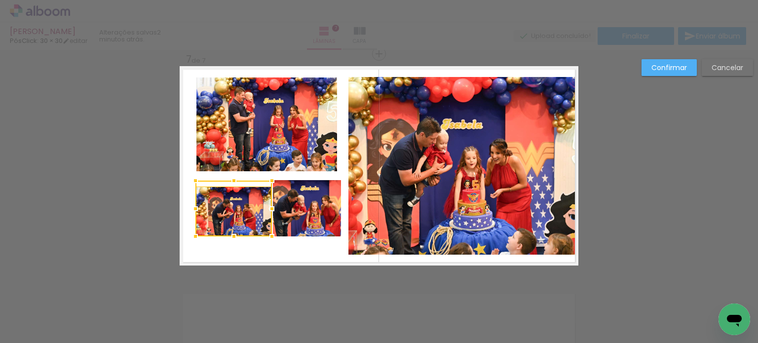
drag, startPoint x: 231, startPoint y: 183, endPoint x: 227, endPoint y: 171, distance: 12.5
click at [227, 171] on div at bounding box center [234, 181] width 20 height 20
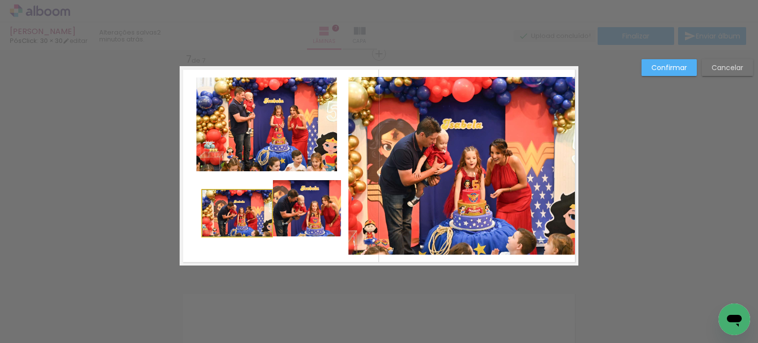
click at [241, 229] on quentale-photo at bounding box center [237, 213] width 70 height 46
click at [241, 229] on div at bounding box center [238, 237] width 20 height 20
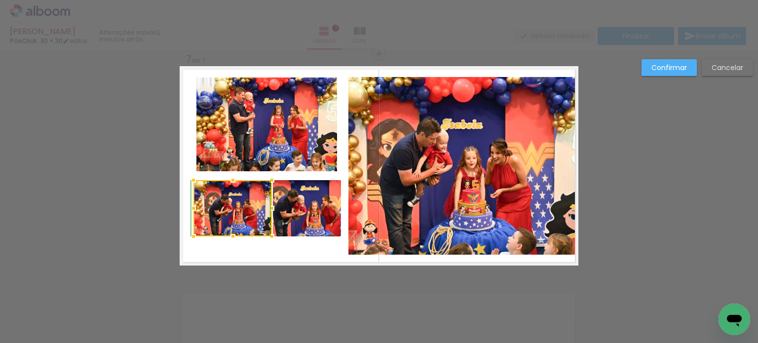
drag, startPoint x: 199, startPoint y: 189, endPoint x: 190, endPoint y: 182, distance: 11.0
click at [190, 182] on div at bounding box center [194, 180] width 20 height 20
click at [302, 235] on quentale-photo at bounding box center [307, 208] width 68 height 56
click at [309, 220] on div at bounding box center [307, 208] width 68 height 56
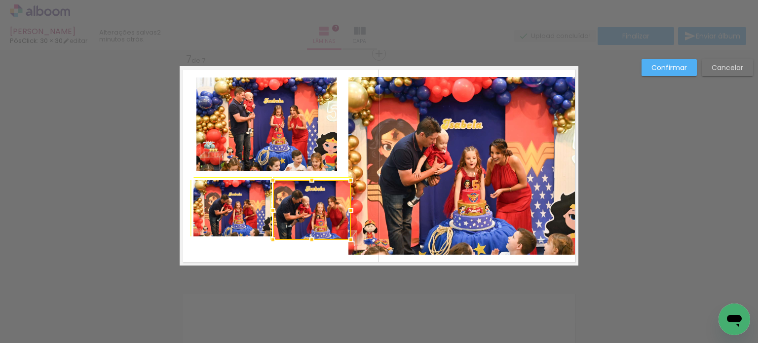
click at [343, 235] on div at bounding box center [351, 240] width 20 height 20
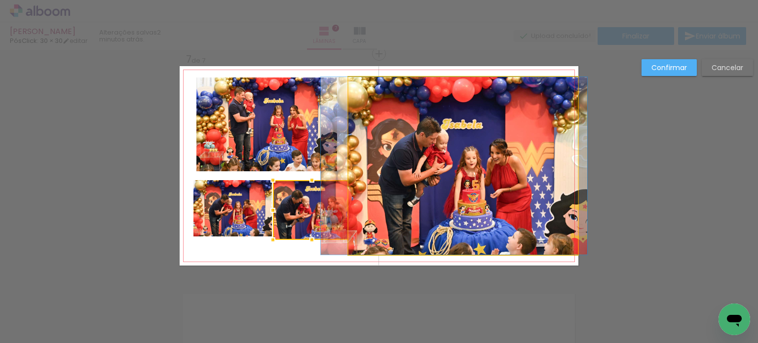
click at [391, 191] on quentale-photo at bounding box center [462, 166] width 229 height 178
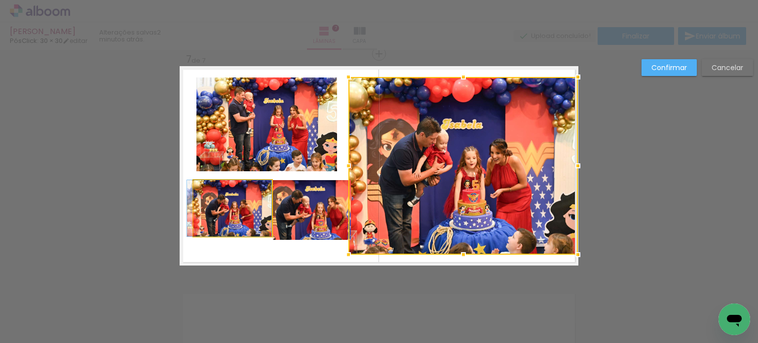
drag, startPoint x: 250, startPoint y: 225, endPoint x: 233, endPoint y: 225, distance: 17.3
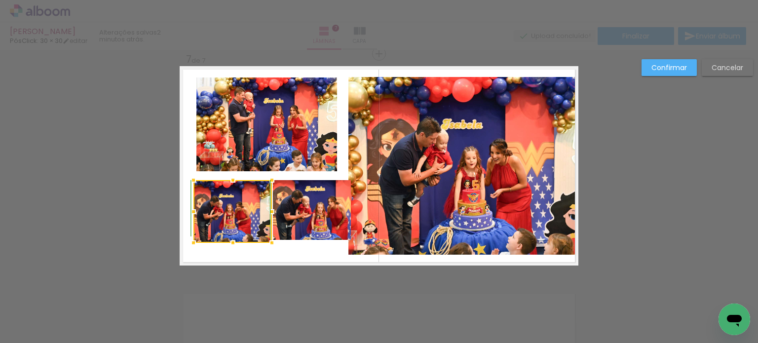
click at [230, 235] on div at bounding box center [233, 243] width 20 height 20
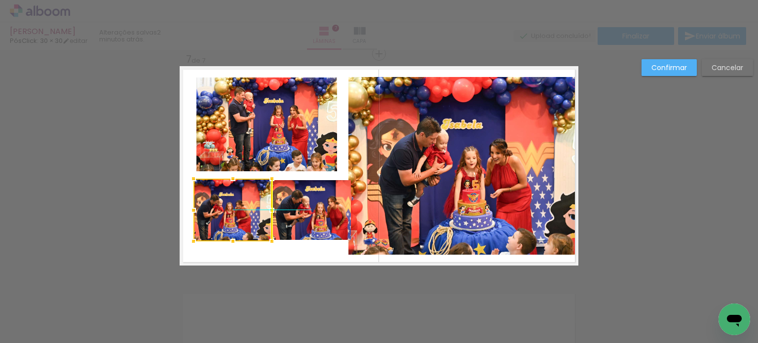
click at [238, 216] on div at bounding box center [232, 210] width 78 height 63
click at [238, 215] on div at bounding box center [232, 210] width 78 height 63
click at [239, 215] on div at bounding box center [232, 210] width 78 height 63
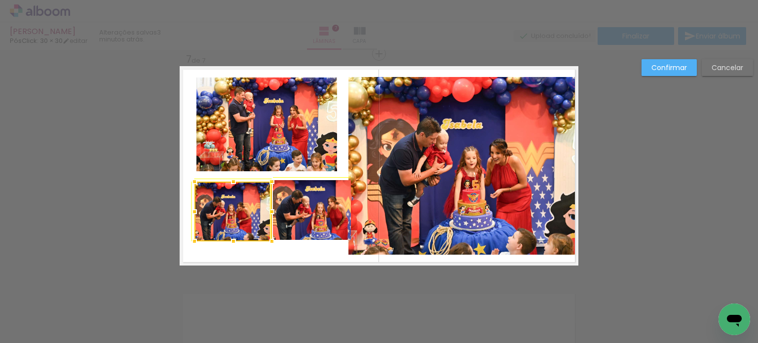
drag, startPoint x: 268, startPoint y: 177, endPoint x: 257, endPoint y: 175, distance: 11.0
click at [257, 175] on album-spread "7 de 7" at bounding box center [379, 165] width 399 height 199
click at [297, 221] on quentale-photo at bounding box center [312, 210] width 78 height 60
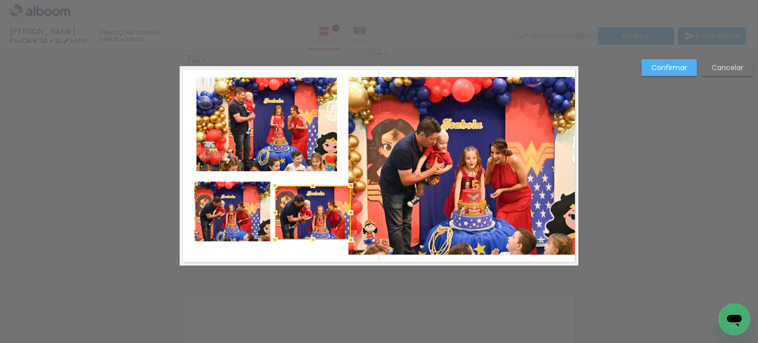
drag, startPoint x: 267, startPoint y: 180, endPoint x: 277, endPoint y: 185, distance: 11.7
click at [277, 186] on div at bounding box center [313, 213] width 76 height 54
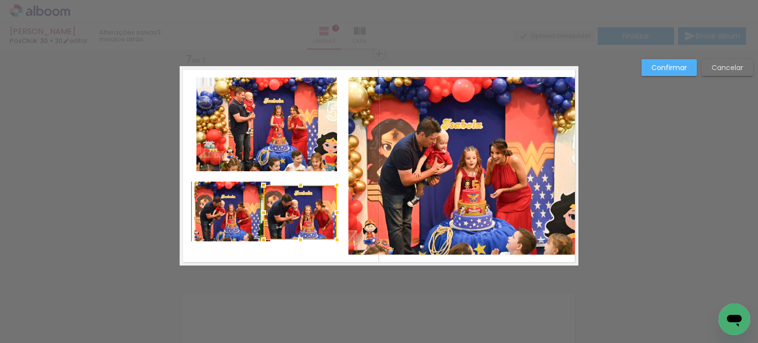
drag, startPoint x: 349, startPoint y: 175, endPoint x: 320, endPoint y: 201, distance: 38.4
click at [327, 175] on div at bounding box center [337, 185] width 20 height 20
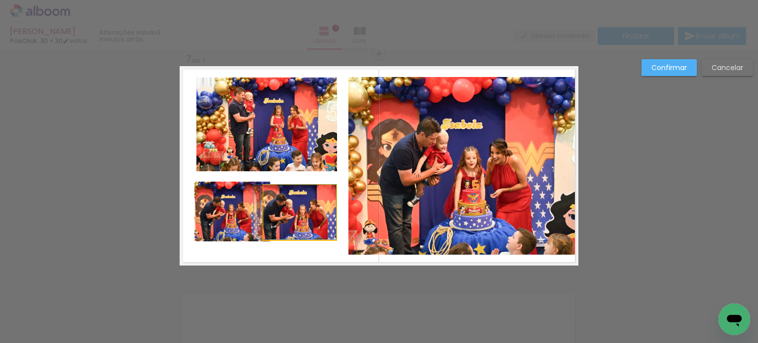
drag, startPoint x: 319, startPoint y: 203, endPoint x: 313, endPoint y: 192, distance: 12.4
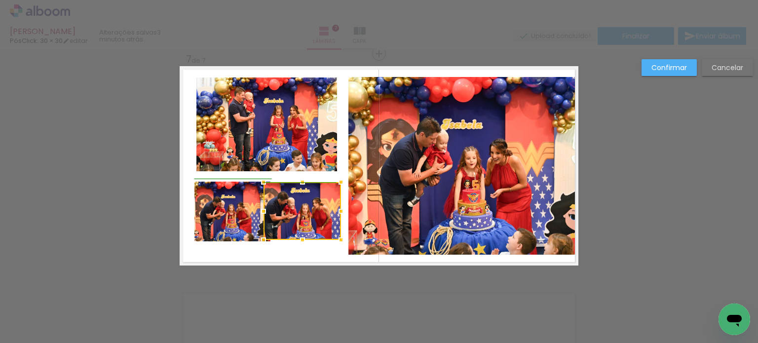
click at [335, 183] on div at bounding box center [341, 182] width 20 height 20
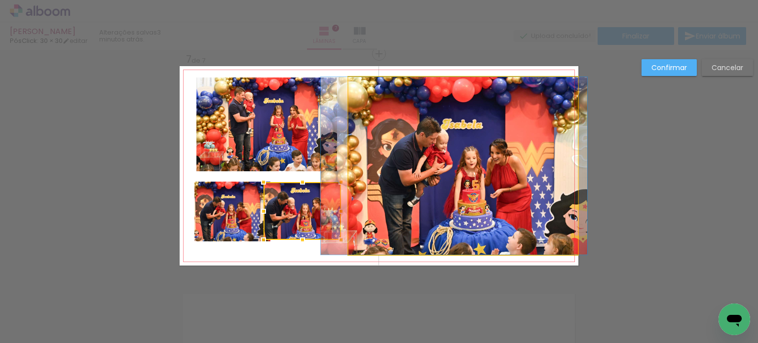
click at [385, 189] on quentale-photo at bounding box center [462, 166] width 229 height 178
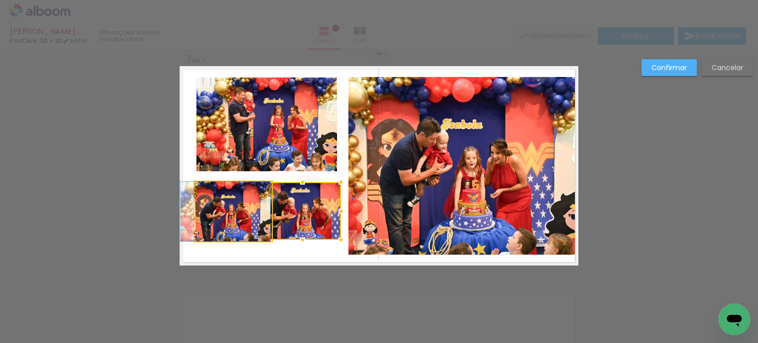
click at [245, 222] on quentale-photo at bounding box center [232, 212] width 77 height 60
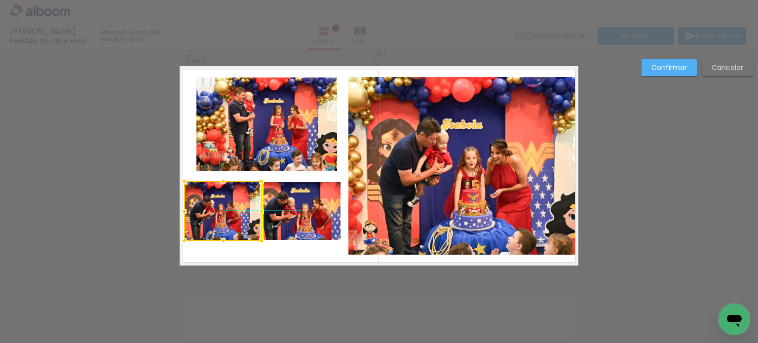
drag, startPoint x: 245, startPoint y: 222, endPoint x: 238, endPoint y: 222, distance: 6.9
click at [238, 222] on div at bounding box center [222, 211] width 77 height 60
click at [292, 215] on quentale-photo at bounding box center [302, 211] width 77 height 58
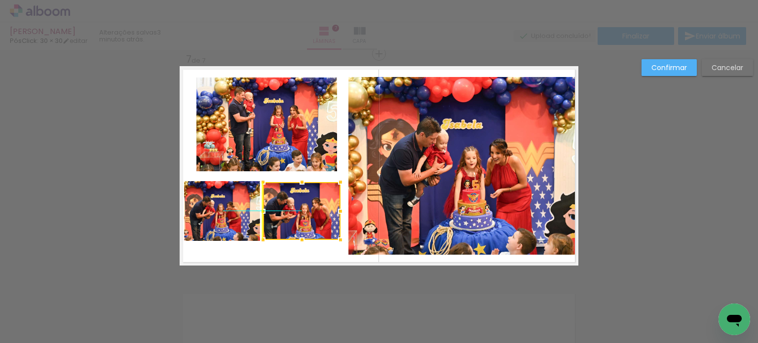
drag, startPoint x: 313, startPoint y: 219, endPoint x: 316, endPoint y: 226, distance: 7.5
click at [316, 226] on div at bounding box center [301, 211] width 77 height 58
click at [317, 216] on div at bounding box center [301, 211] width 77 height 58
click at [317, 215] on div at bounding box center [301, 211] width 77 height 58
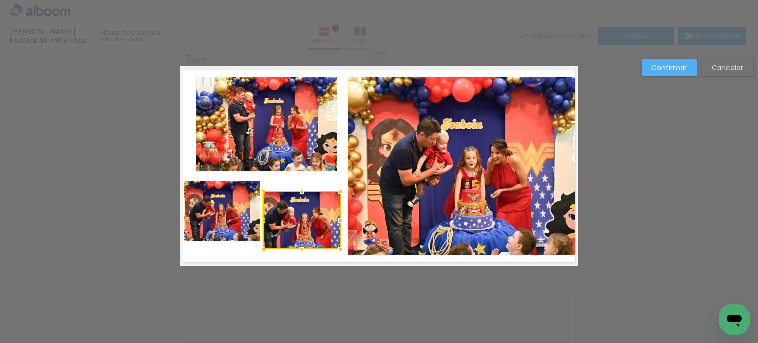
drag, startPoint x: 317, startPoint y: 215, endPoint x: 317, endPoint y: 225, distance: 9.4
click at [317, 225] on div at bounding box center [301, 220] width 77 height 58
click at [247, 212] on quentale-photo at bounding box center [222, 211] width 77 height 60
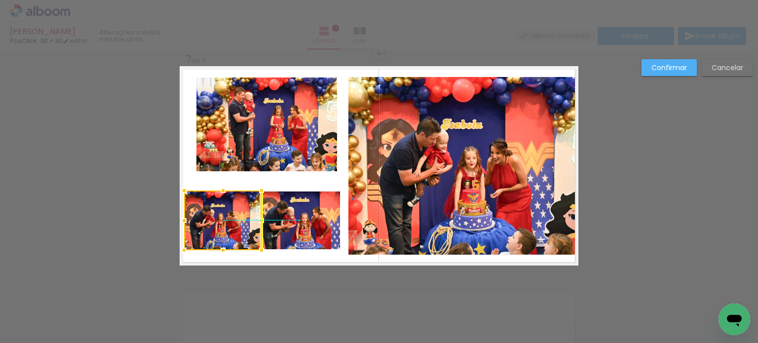
drag, startPoint x: 247, startPoint y: 212, endPoint x: 246, endPoint y: 223, distance: 10.4
click at [246, 223] on div at bounding box center [222, 220] width 77 height 60
click at [297, 158] on quentale-photo at bounding box center [266, 124] width 141 height 94
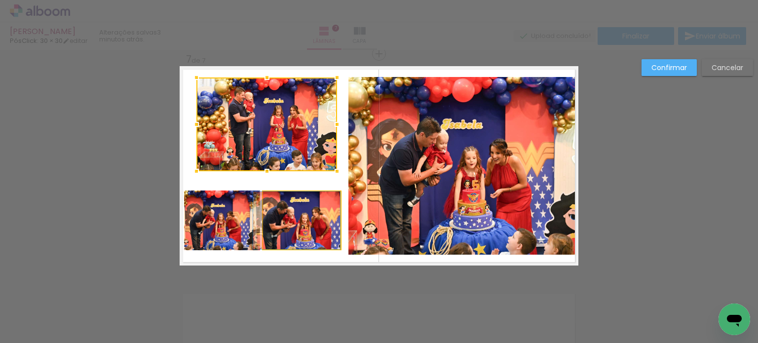
drag, startPoint x: 304, startPoint y: 218, endPoint x: 299, endPoint y: 211, distance: 8.1
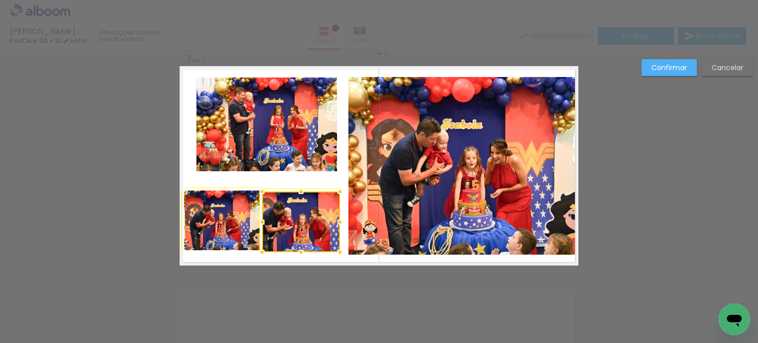
click at [259, 252] on div at bounding box center [262, 252] width 20 height 20
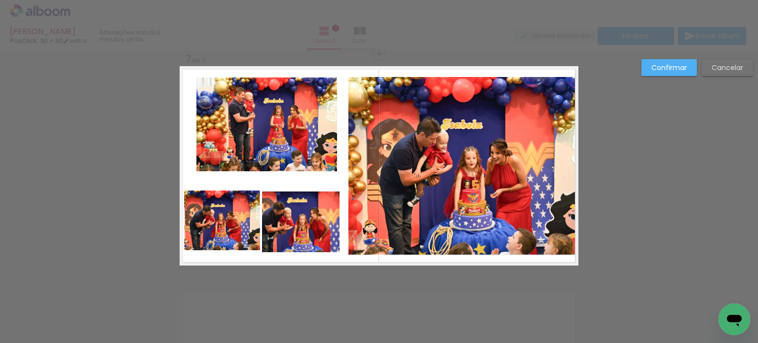
click at [316, 262] on quentale-layouter at bounding box center [379, 165] width 399 height 199
click at [327, 230] on quentale-photo at bounding box center [301, 221] width 78 height 61
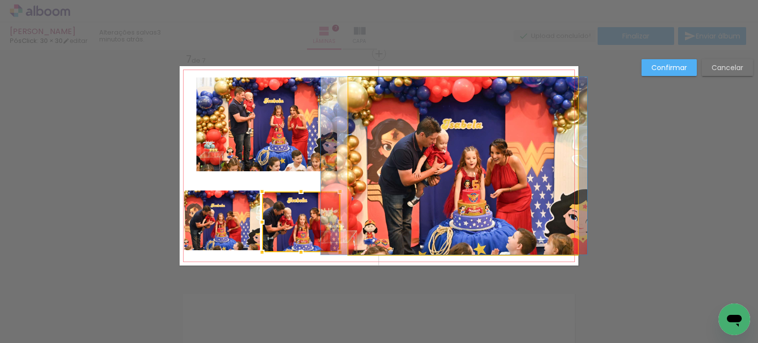
click at [381, 215] on quentale-photo at bounding box center [462, 166] width 229 height 178
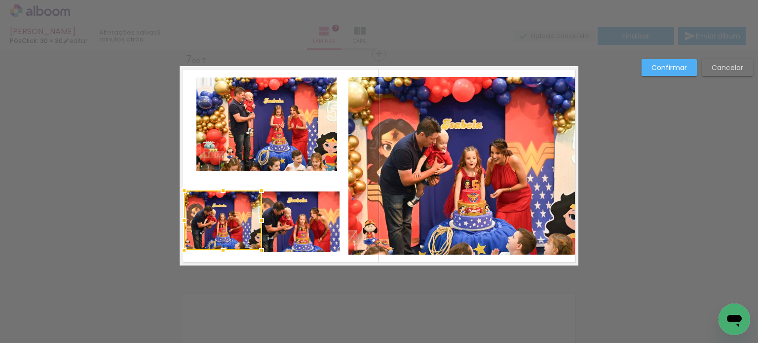
click at [247, 212] on div at bounding box center [222, 220] width 77 height 60
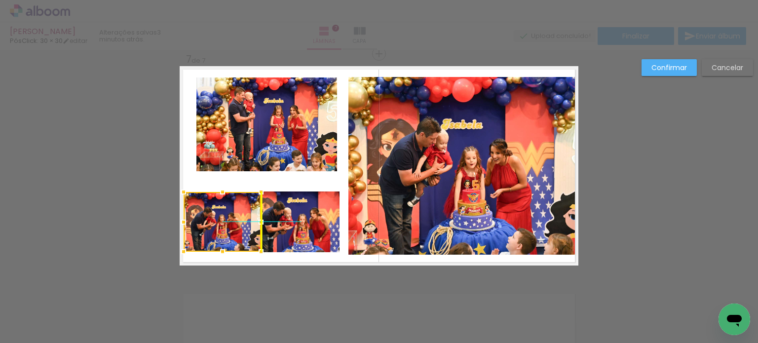
click at [247, 213] on div at bounding box center [222, 222] width 77 height 60
click at [279, 190] on quentale-layouter at bounding box center [379, 165] width 399 height 199
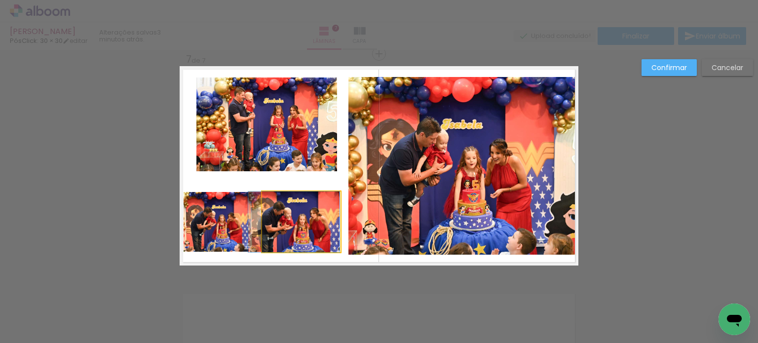
click at [282, 208] on quentale-photo at bounding box center [301, 221] width 78 height 61
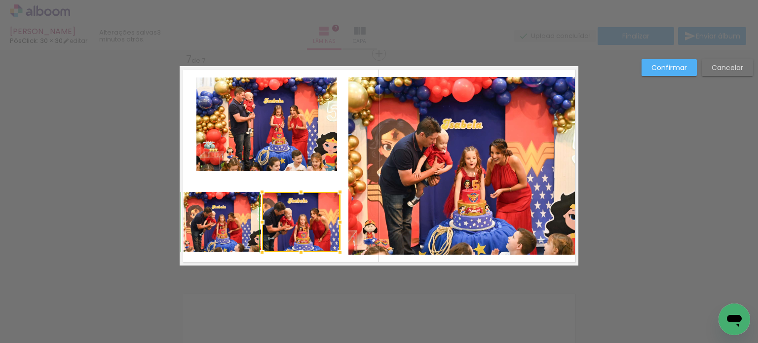
click at [298, 192] on div at bounding box center [301, 192] width 20 height 20
click at [299, 183] on div at bounding box center [301, 192] width 20 height 20
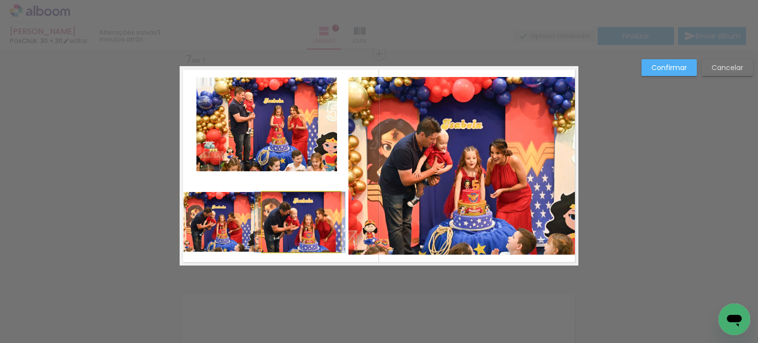
drag, startPoint x: 322, startPoint y: 236, endPoint x: 327, endPoint y: 236, distance: 5.4
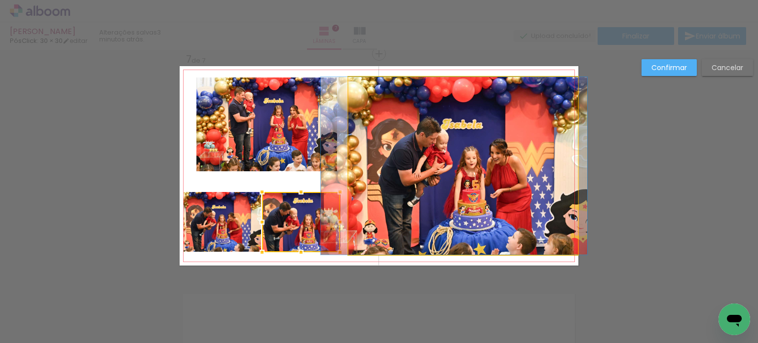
click at [350, 154] on quentale-photo at bounding box center [462, 166] width 229 height 178
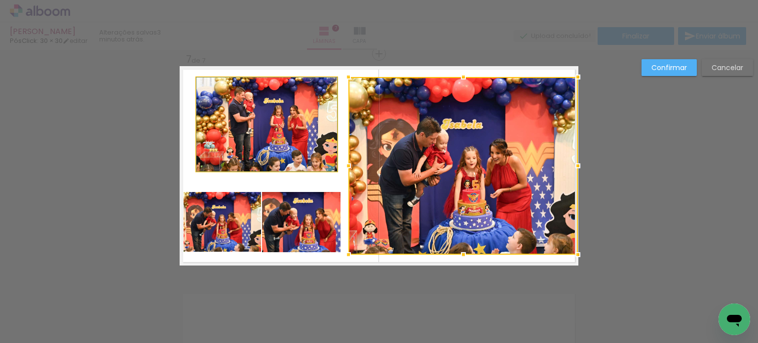
drag, startPoint x: 311, startPoint y: 158, endPoint x: 296, endPoint y: 164, distance: 16.4
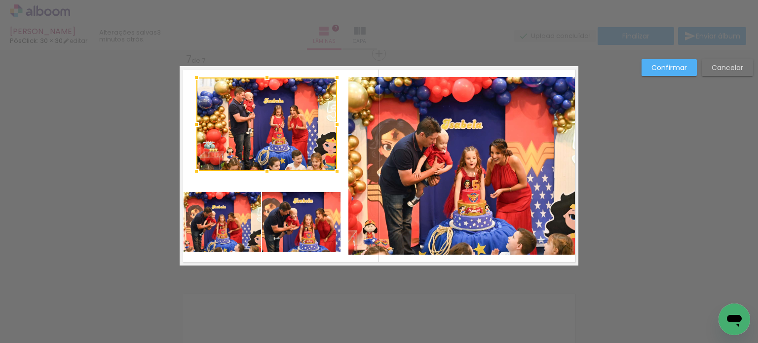
click at [301, 150] on div at bounding box center [266, 124] width 141 height 94
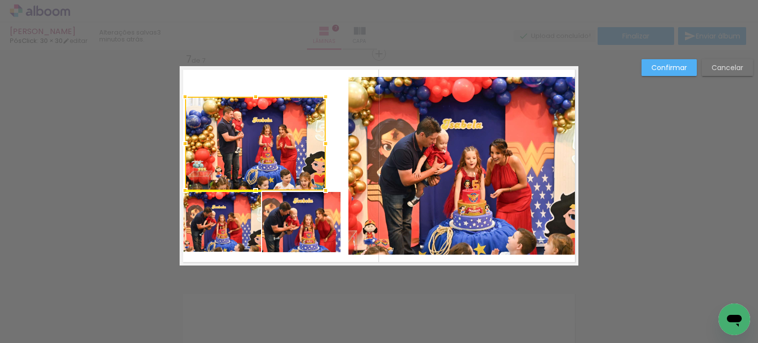
drag, startPoint x: 302, startPoint y: 150, endPoint x: 308, endPoint y: 141, distance: 11.0
click at [290, 166] on div at bounding box center [255, 144] width 141 height 94
click at [316, 95] on div at bounding box center [326, 97] width 20 height 20
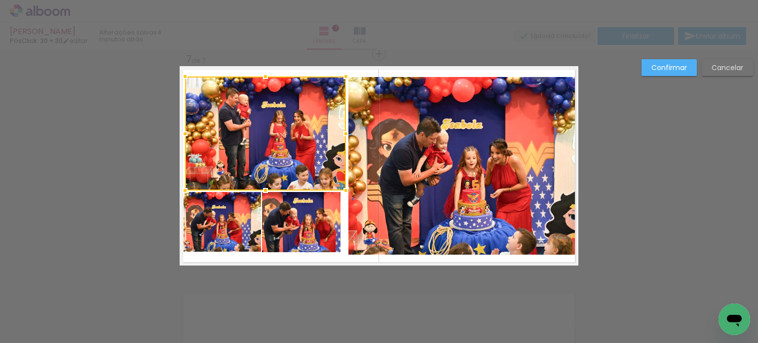
drag, startPoint x: 320, startPoint y: 95, endPoint x: 340, endPoint y: 76, distance: 27.3
click at [340, 76] on div at bounding box center [346, 77] width 20 height 20
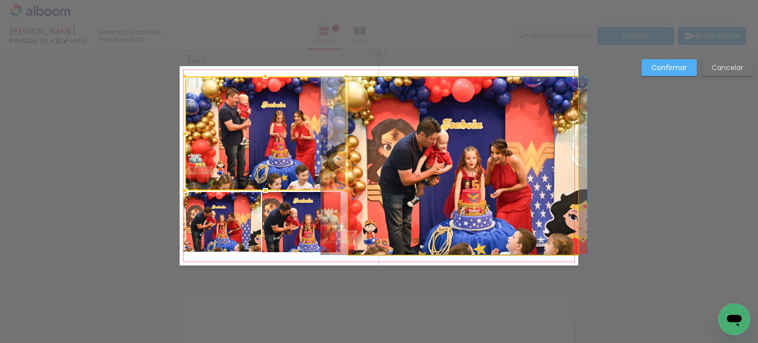
click at [397, 131] on quentale-photo at bounding box center [462, 166] width 229 height 178
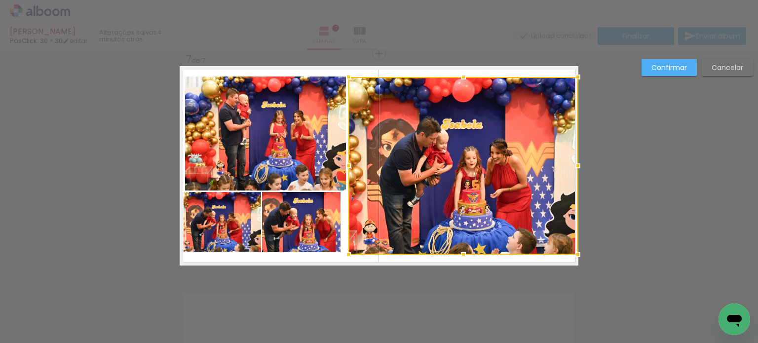
click at [341, 233] on quentale-layouter at bounding box center [379, 165] width 399 height 199
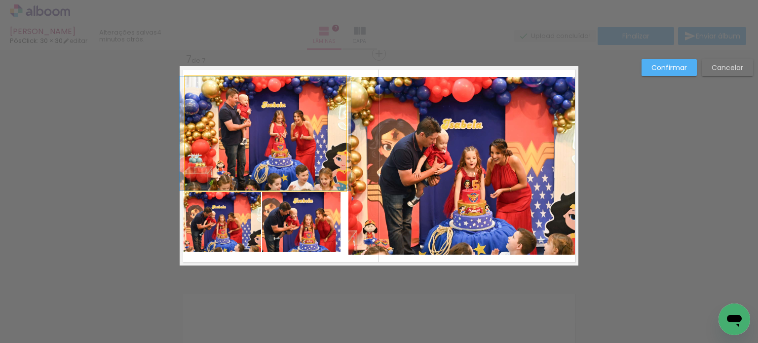
click at [322, 160] on quentale-photo at bounding box center [265, 133] width 161 height 114
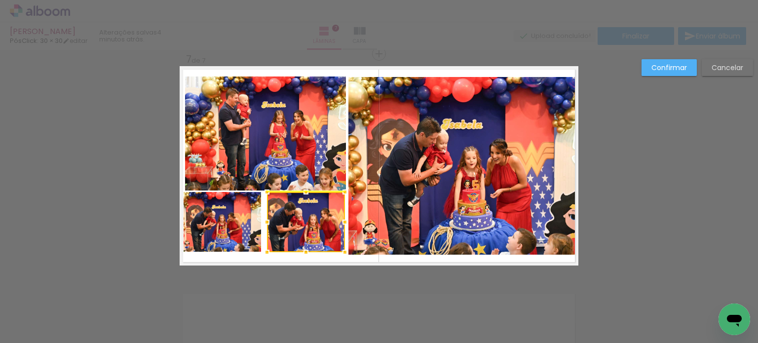
drag, startPoint x: 310, startPoint y: 225, endPoint x: 315, endPoint y: 226, distance: 5.0
click at [315, 226] on div at bounding box center [306, 222] width 78 height 60
click at [379, 219] on quentale-photo at bounding box center [462, 166] width 229 height 178
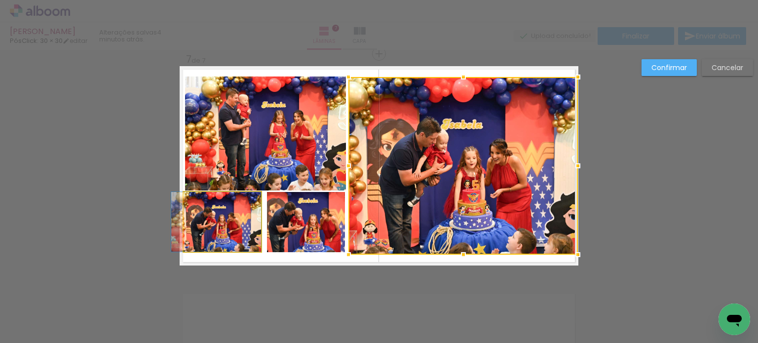
click at [231, 232] on quentale-photo at bounding box center [222, 222] width 77 height 60
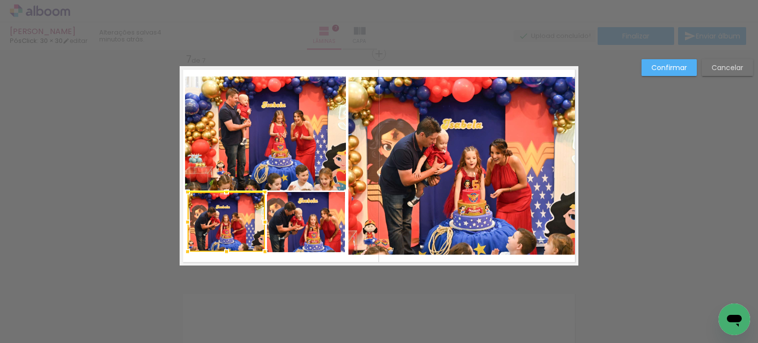
click at [236, 231] on div at bounding box center [226, 222] width 77 height 60
drag, startPoint x: 183, startPoint y: 220, endPoint x: 177, endPoint y: 218, distance: 6.6
click at [177, 218] on div at bounding box center [180, 222] width 20 height 20
click at [201, 254] on quentale-layouter at bounding box center [379, 165] width 399 height 199
click at [223, 223] on quentale-photo at bounding box center [222, 222] width 85 height 60
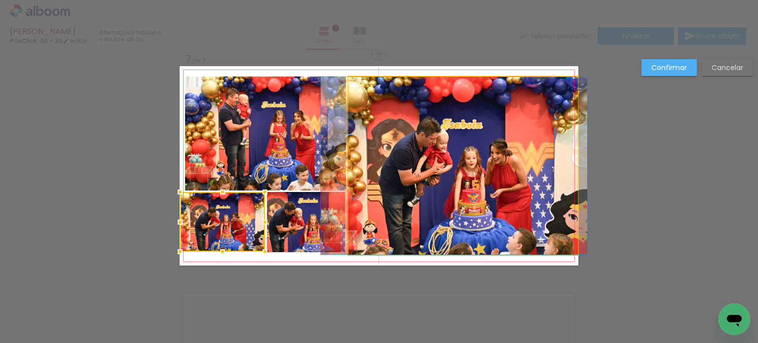
click at [379, 198] on quentale-photo at bounding box center [462, 166] width 229 height 178
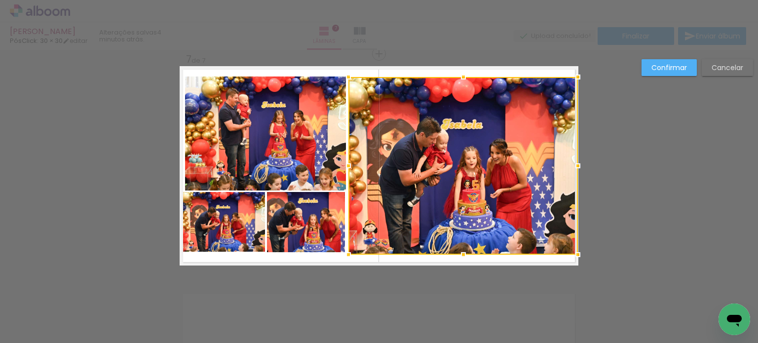
drag, startPoint x: 393, startPoint y: 286, endPoint x: 401, endPoint y: 282, distance: 8.8
click at [315, 256] on quentale-layouter at bounding box center [379, 165] width 399 height 199
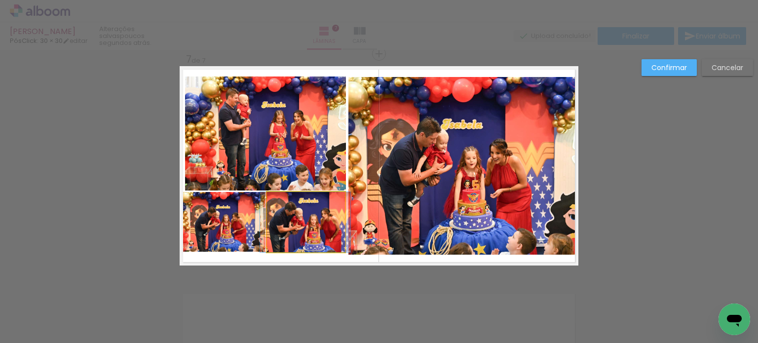
drag, startPoint x: 326, startPoint y: 227, endPoint x: 327, endPoint y: 235, distance: 8.4
click at [328, 235] on div at bounding box center [306, 222] width 78 height 60
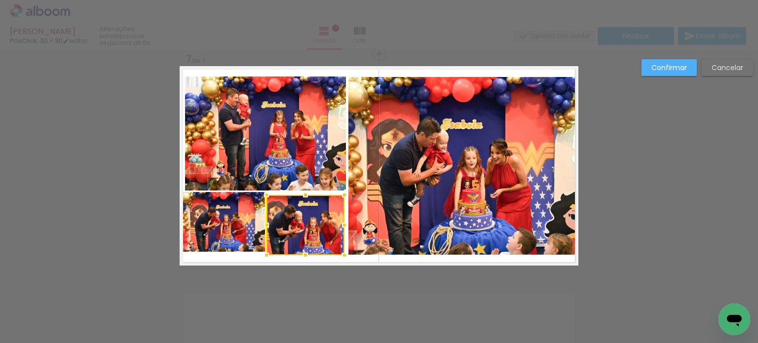
click at [328, 238] on div at bounding box center [306, 225] width 78 height 60
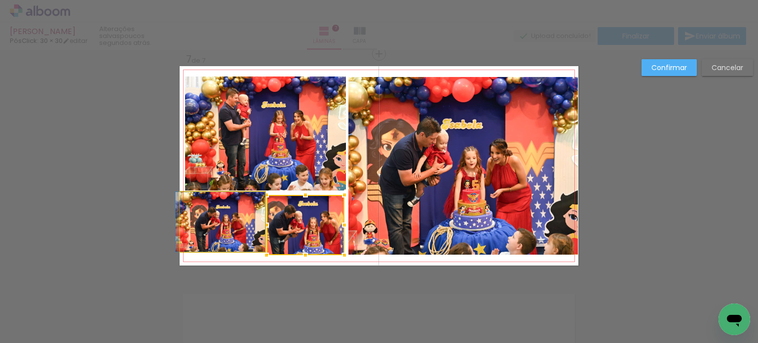
click at [246, 234] on quentale-photo at bounding box center [222, 222] width 85 height 60
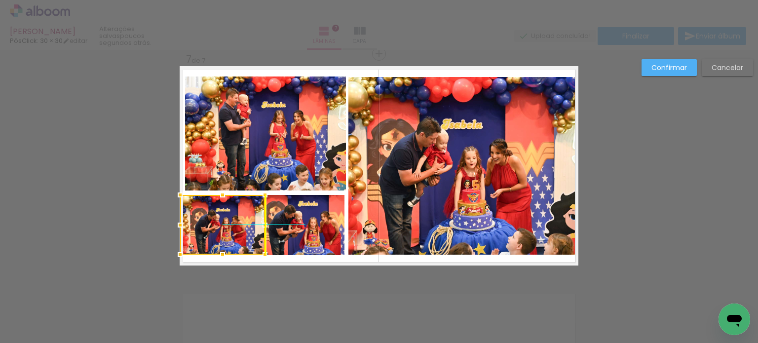
click at [249, 235] on div at bounding box center [222, 225] width 85 height 60
click at [177, 223] on div at bounding box center [184, 225] width 20 height 20
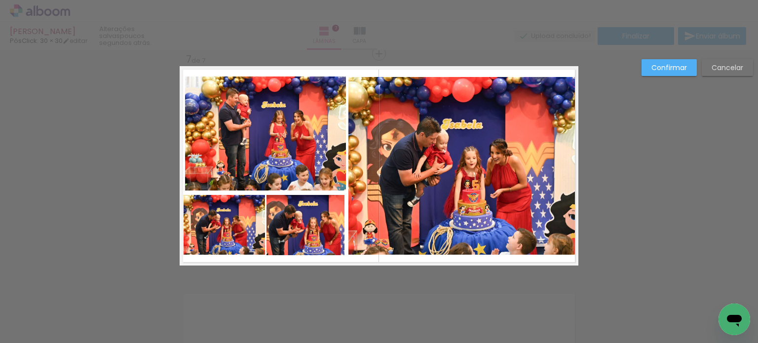
click at [190, 219] on quentale-photo at bounding box center [225, 225] width 82 height 60
click at [178, 223] on div at bounding box center [182, 225] width 20 height 20
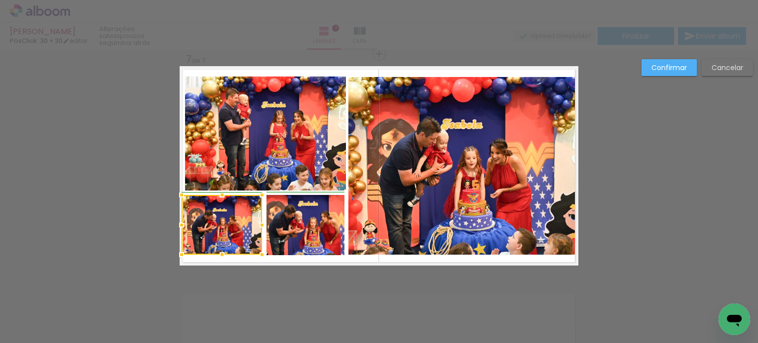
click at [259, 221] on div at bounding box center [262, 225] width 20 height 20
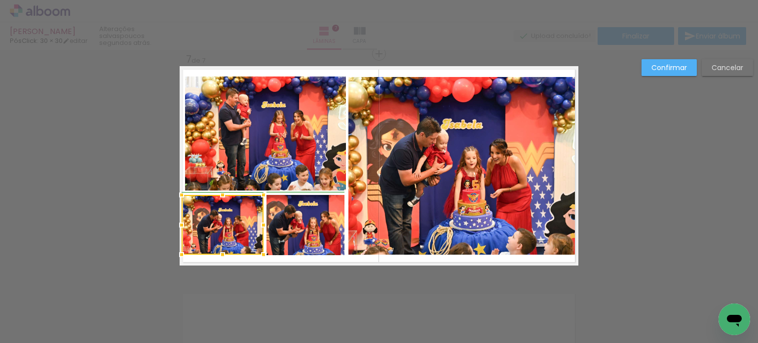
scroll to position [0, 1627]
click at [255, 222] on div at bounding box center [264, 225] width 20 height 20
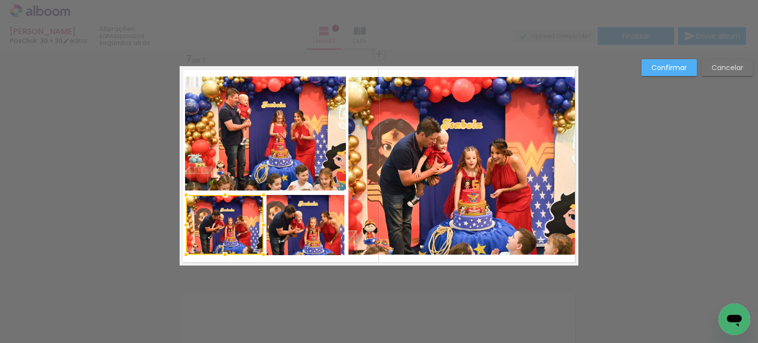
click at [176, 223] on div at bounding box center [186, 225] width 20 height 20
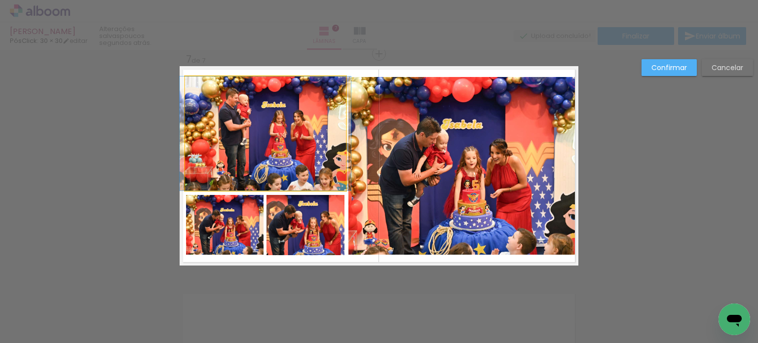
click at [245, 143] on quentale-photo at bounding box center [265, 133] width 161 height 114
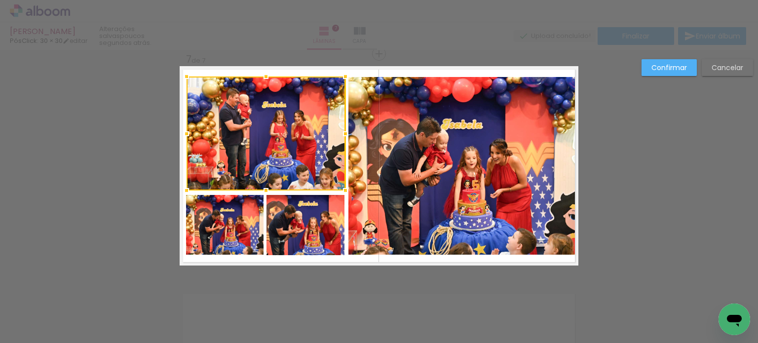
click at [182, 135] on div at bounding box center [187, 134] width 20 height 20
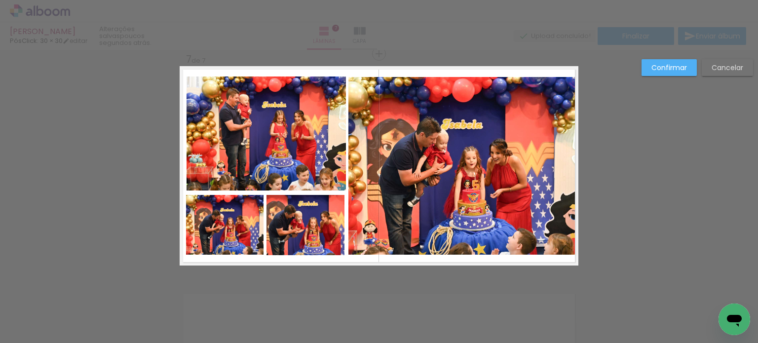
click at [0, 0] on slot "Confirmar" at bounding box center [0, 0] width 0 height 0
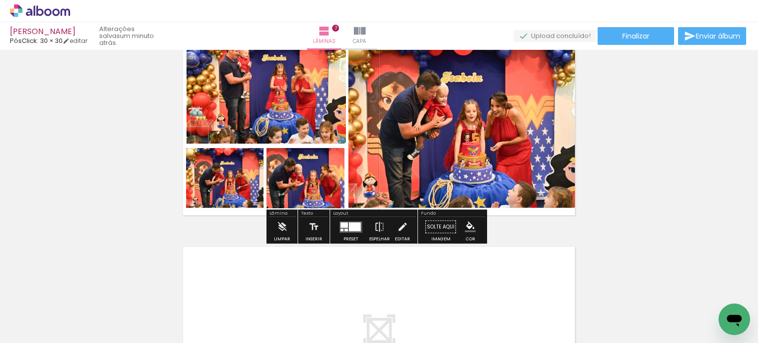
scroll to position [1406, 0]
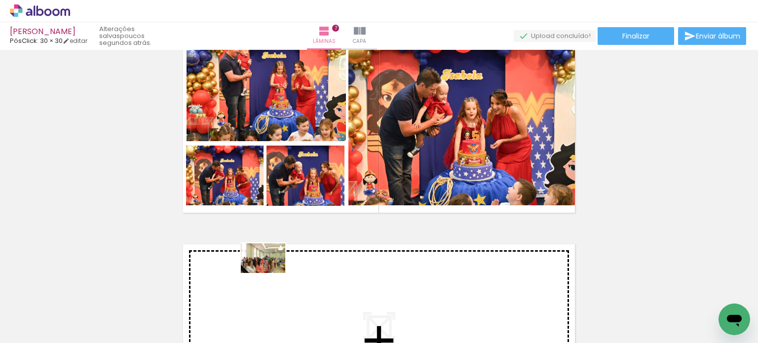
drag, startPoint x: 304, startPoint y: 305, endPoint x: 270, endPoint y: 272, distance: 47.8
click at [270, 272] on quentale-workspace at bounding box center [379, 171] width 758 height 343
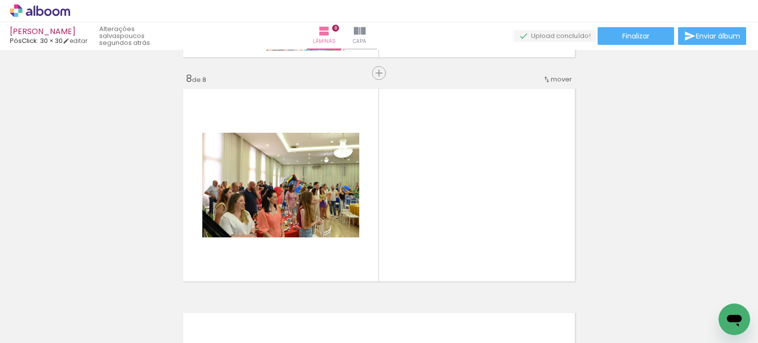
scroll to position [1581, 0]
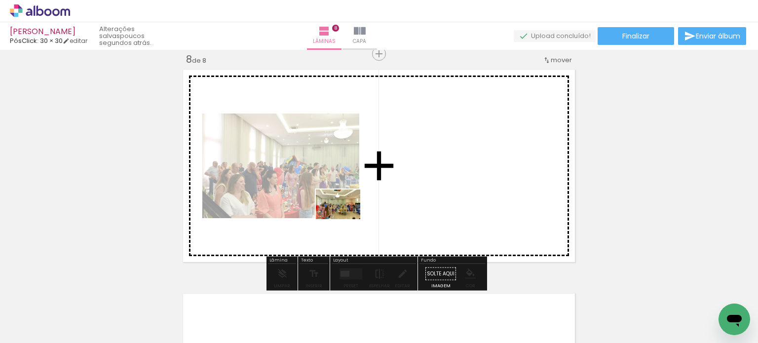
drag, startPoint x: 379, startPoint y: 313, endPoint x: 352, endPoint y: 215, distance: 101.3
click at [345, 209] on quentale-workspace at bounding box center [379, 171] width 758 height 343
